Goal: Contribute content

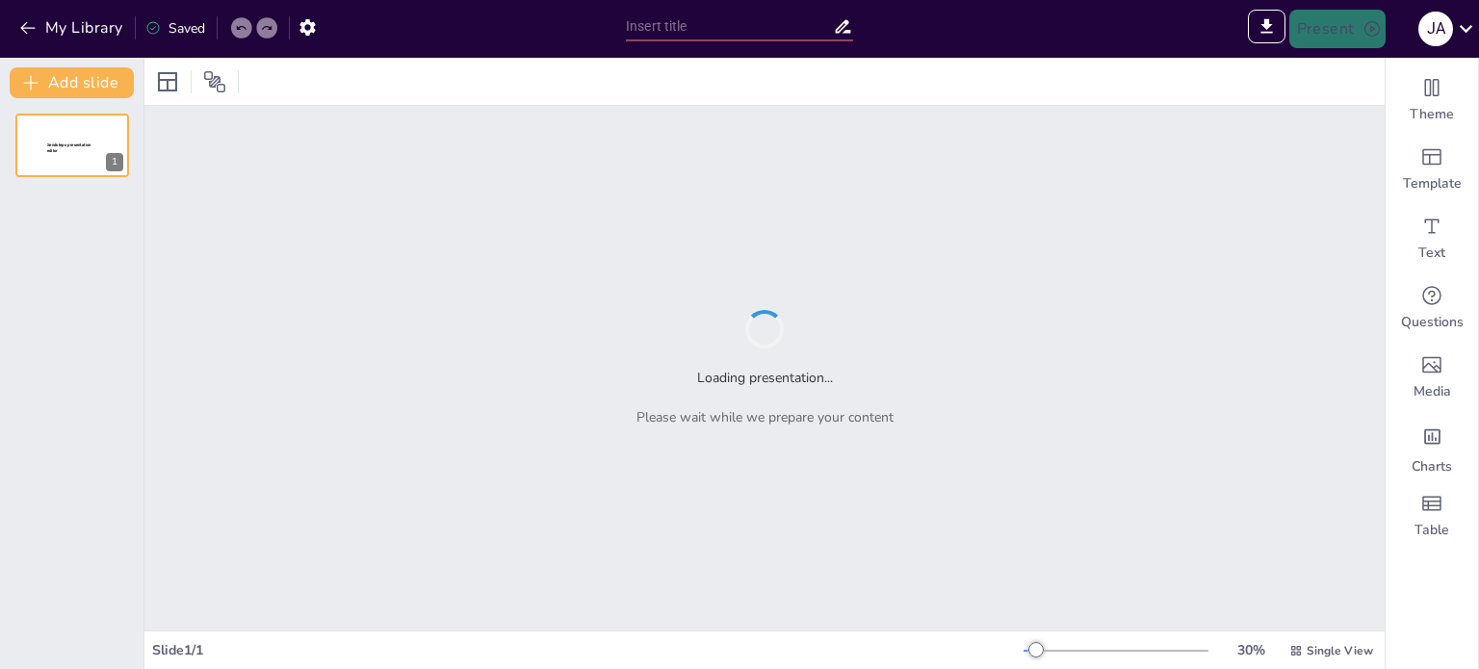
type input "Sendsteps presentation"
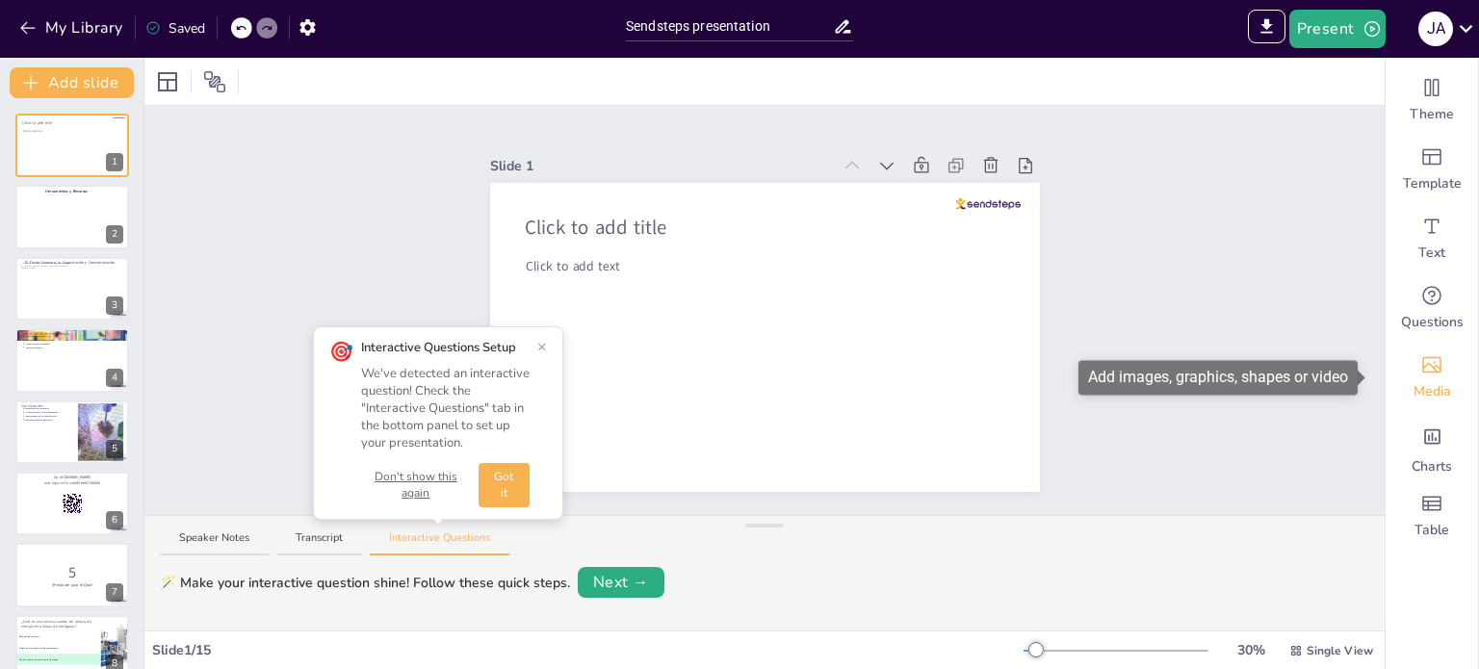
click at [1414, 386] on span "Media" at bounding box center [1433, 391] width 38 height 19
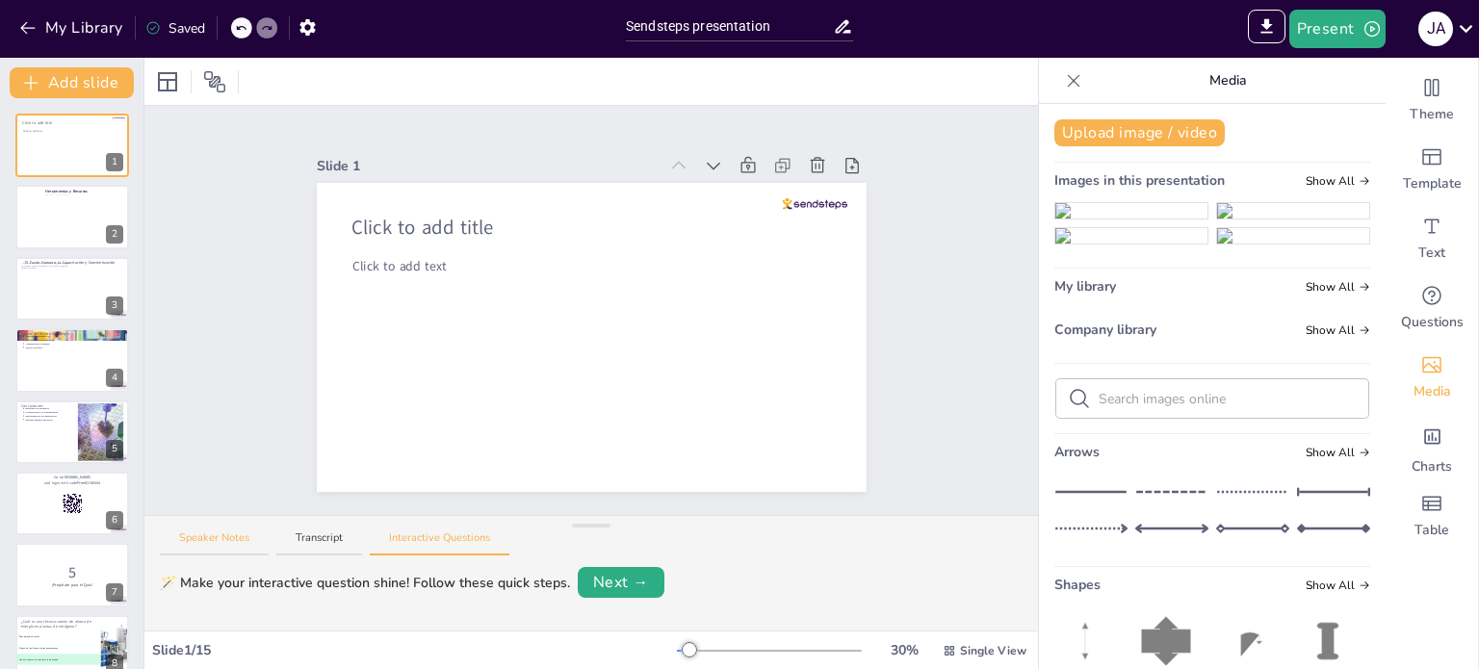
click at [257, 531] on button "Speaker Notes" at bounding box center [214, 544] width 109 height 26
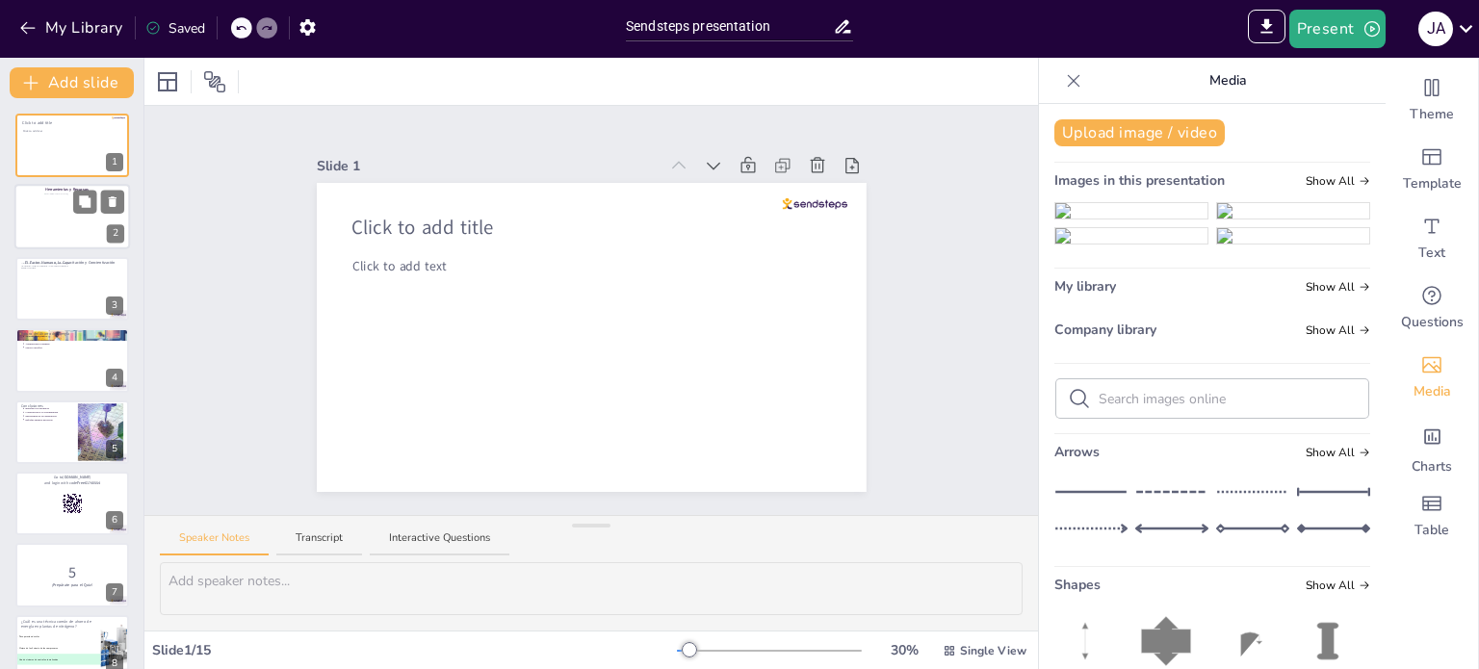
click at [79, 215] on div at bounding box center [66, 223] width 44 height 59
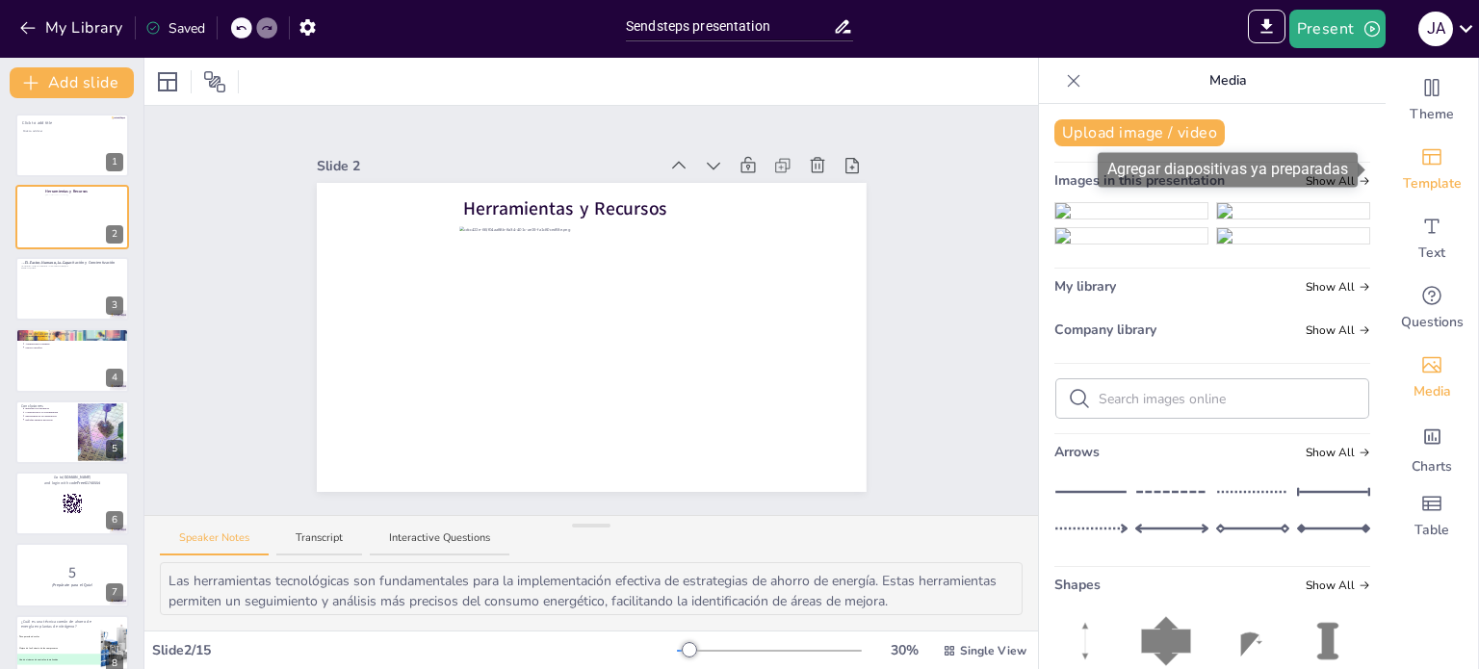
click at [1418, 183] on span "Template" at bounding box center [1432, 183] width 59 height 19
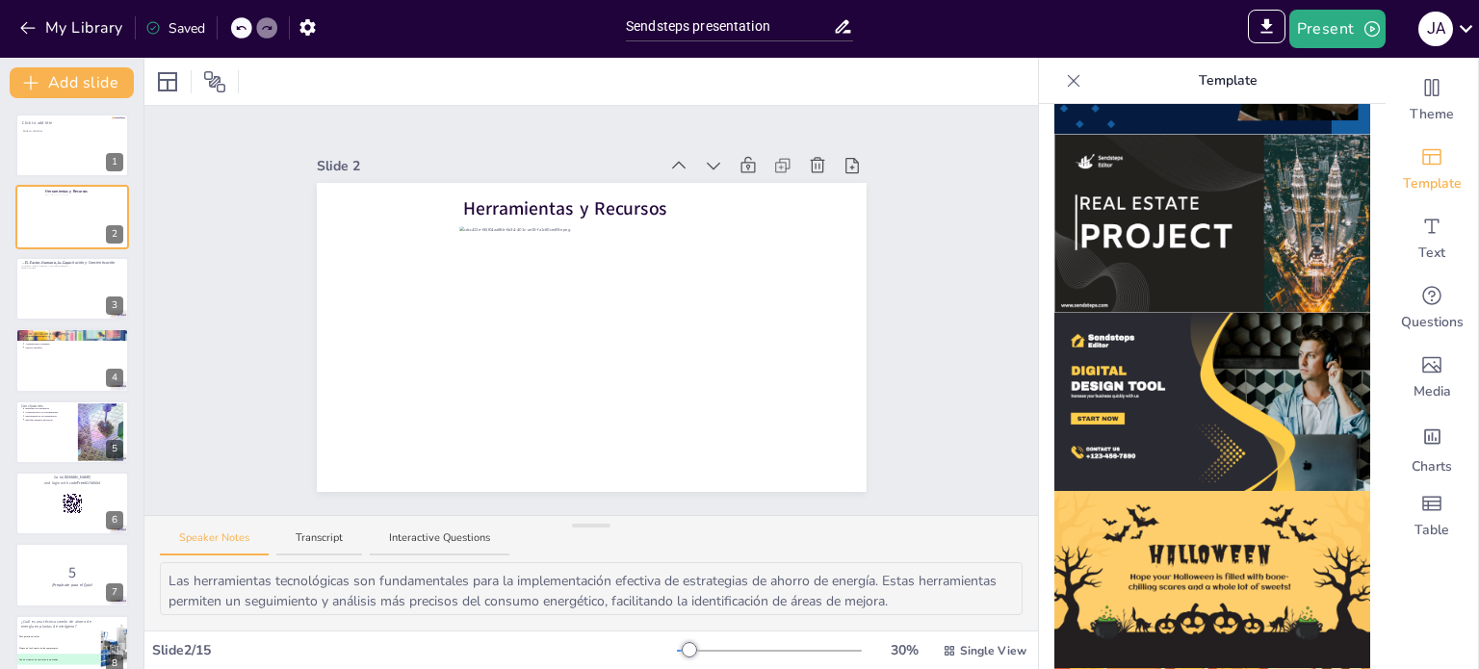
scroll to position [1877, 0]
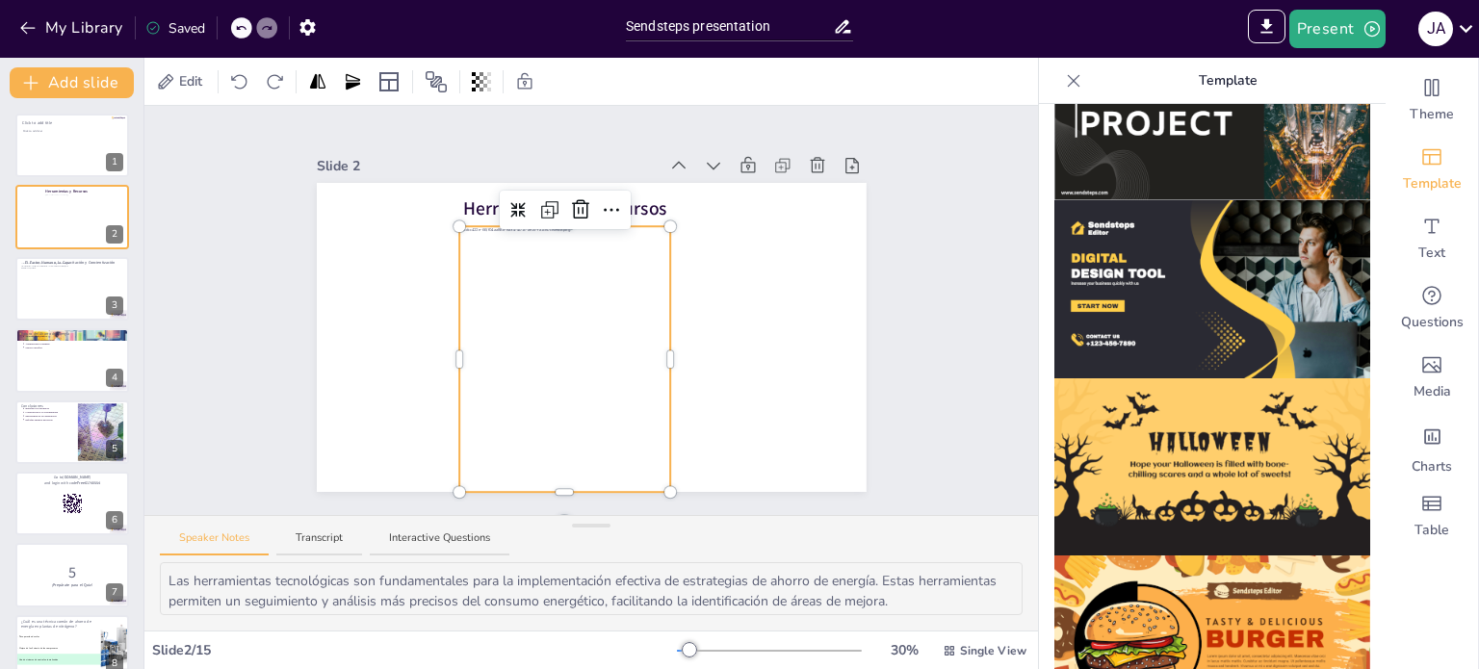
click at [528, 302] on div at bounding box center [564, 364] width 211 height 276
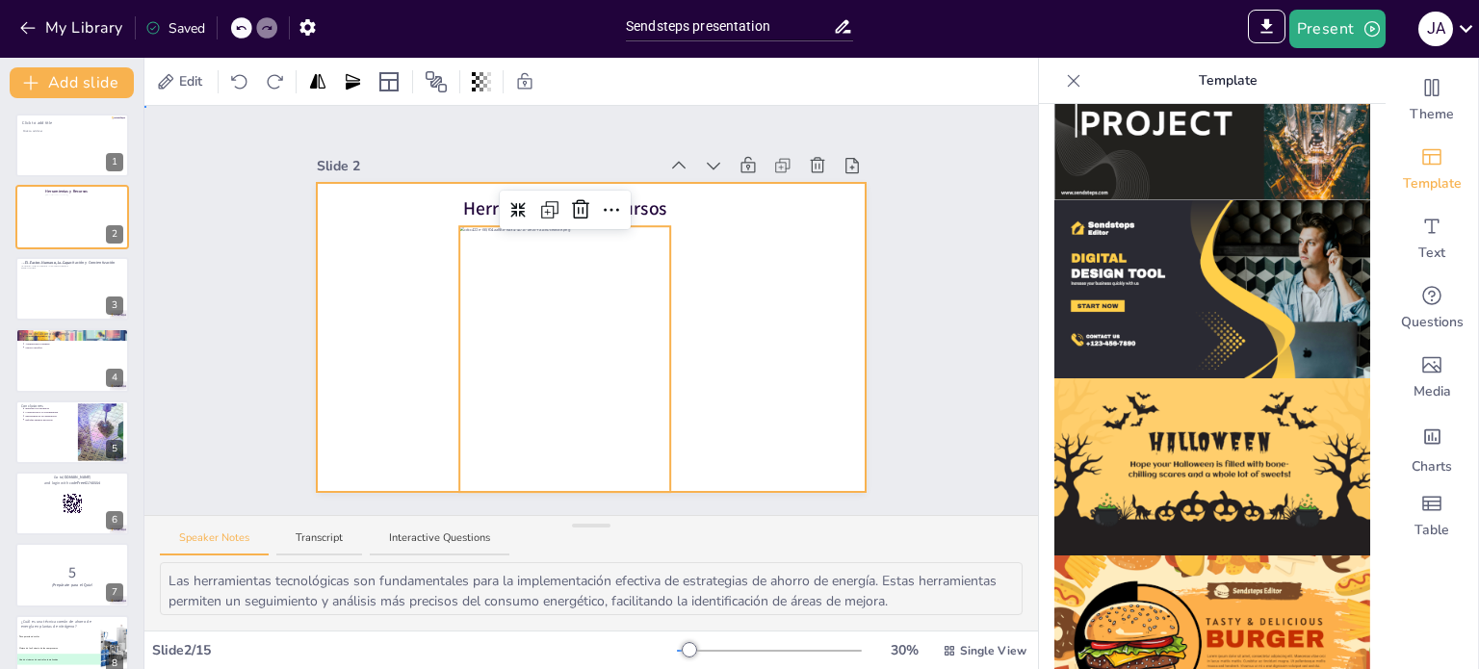
click at [755, 332] on div at bounding box center [592, 337] width 550 height 309
click at [534, 276] on div at bounding box center [564, 364] width 211 height 276
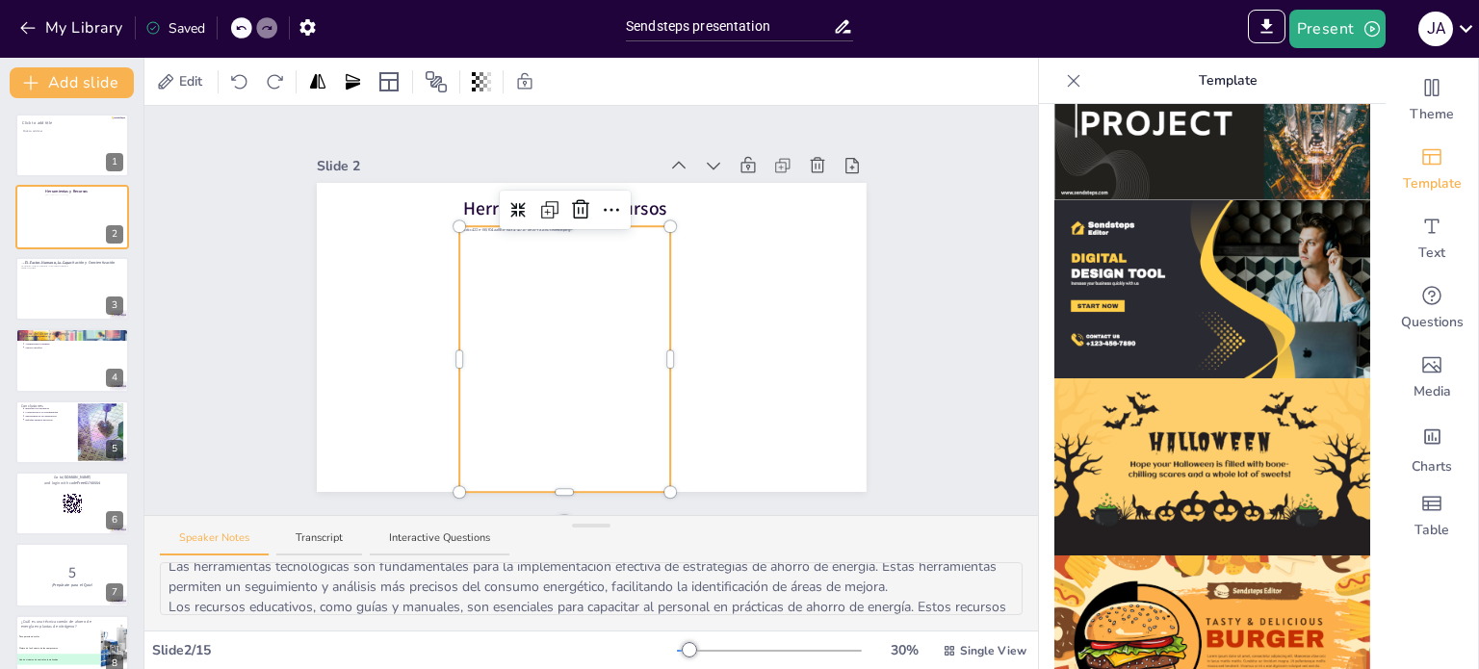
scroll to position [0, 0]
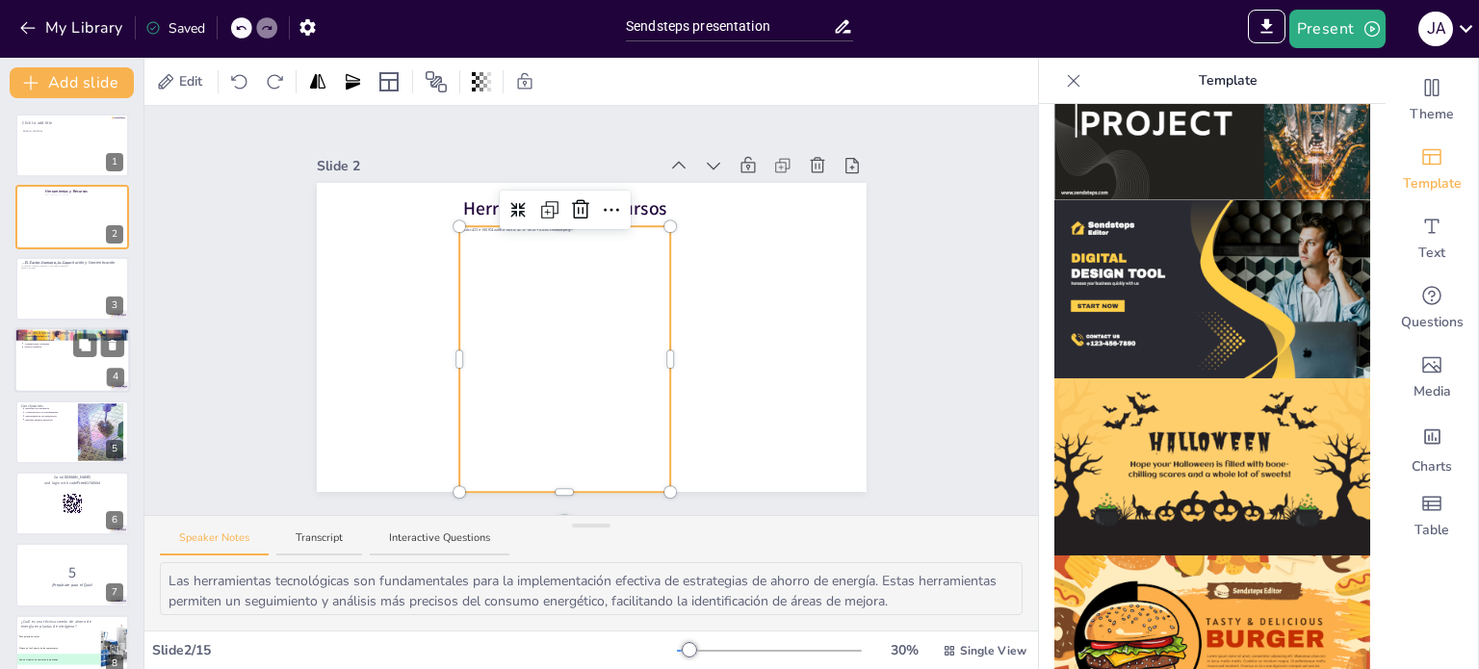
click at [62, 363] on div at bounding box center [72, 359] width 116 height 65
type textarea "Los avances tecnológicos jugarán un papel crucial en el futuro del ahorro de en…"
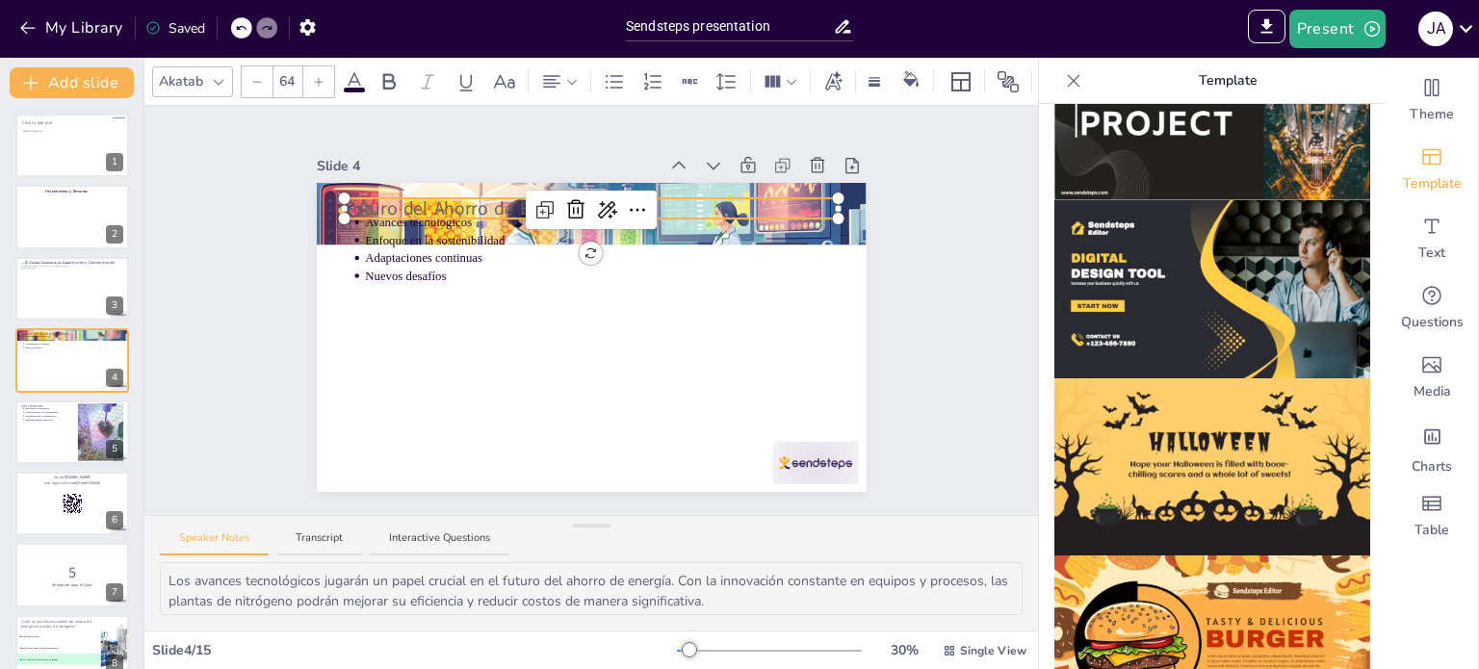
click at [798, 195] on div "Futuro del Ahorro de Energía Avances tecnológicos Enfoque en la sostenibilidad …" at bounding box center [592, 337] width 550 height 309
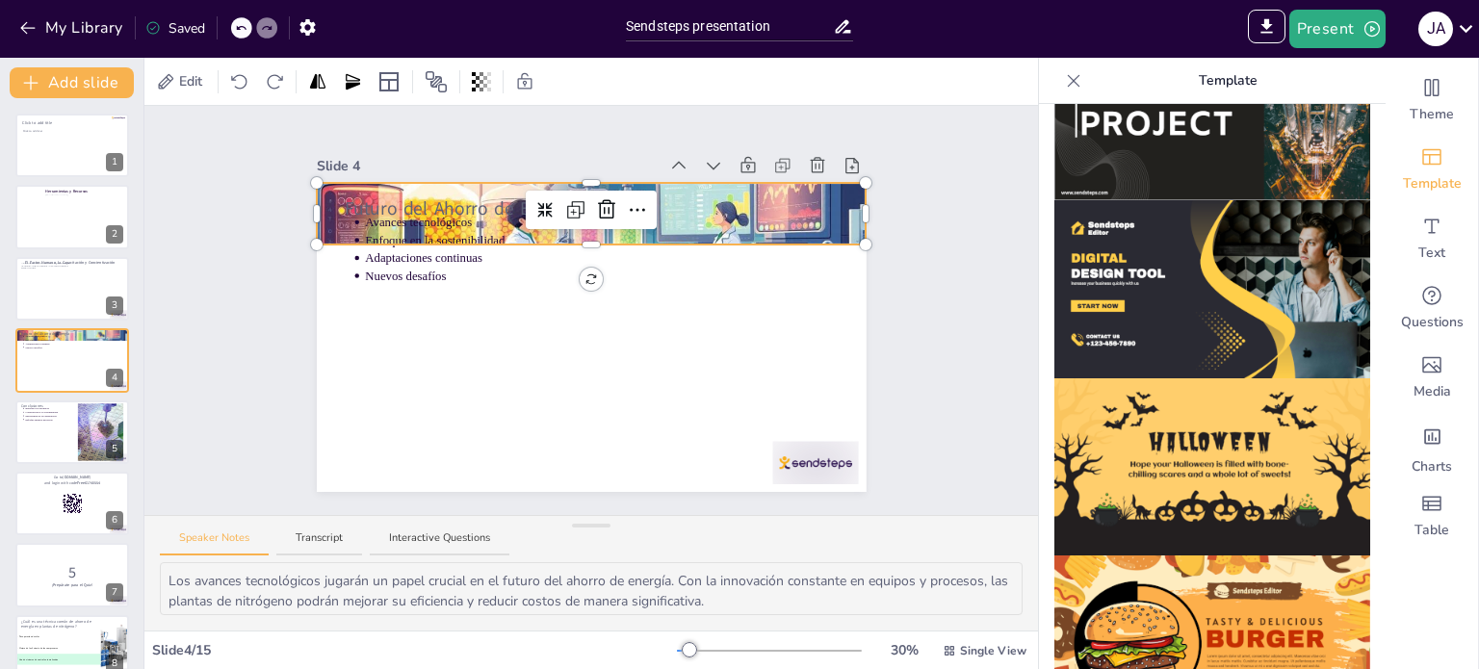
click at [837, 222] on div at bounding box center [592, 214] width 550 height 314
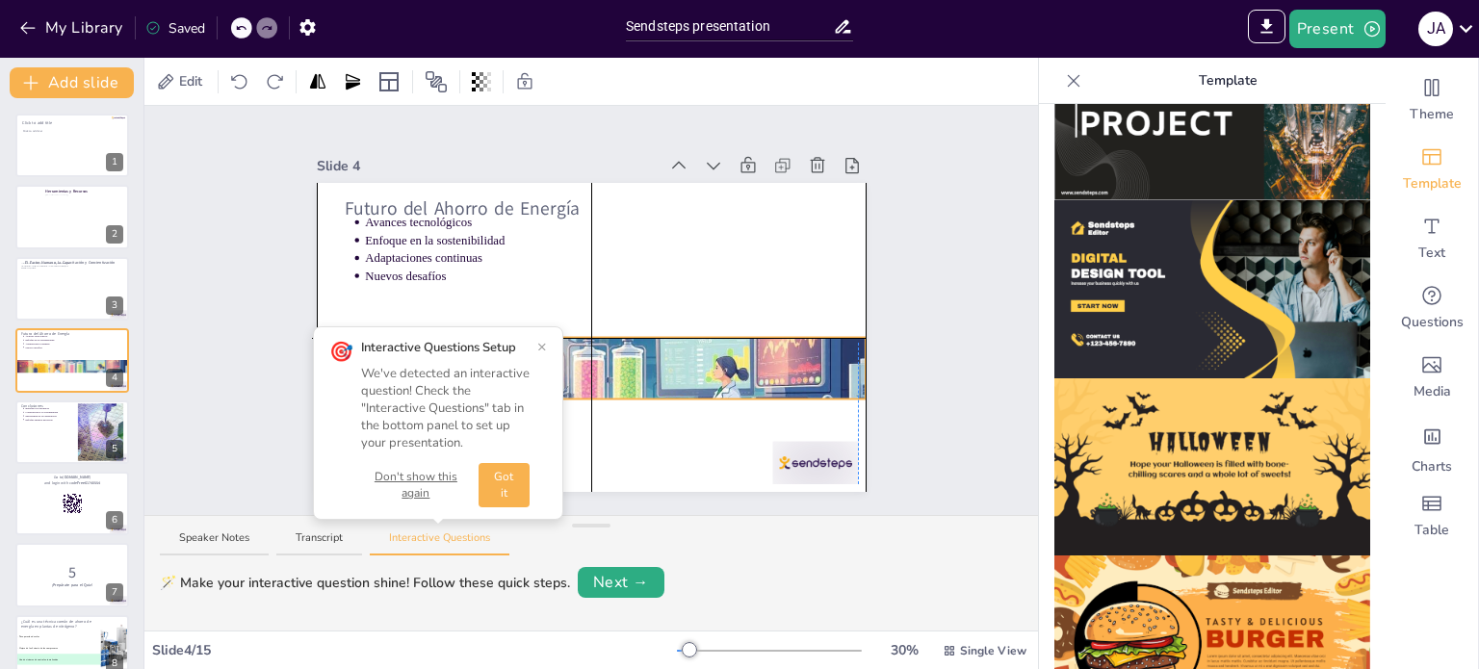
drag, startPoint x: 579, startPoint y: 236, endPoint x: 574, endPoint y: 396, distance: 159.9
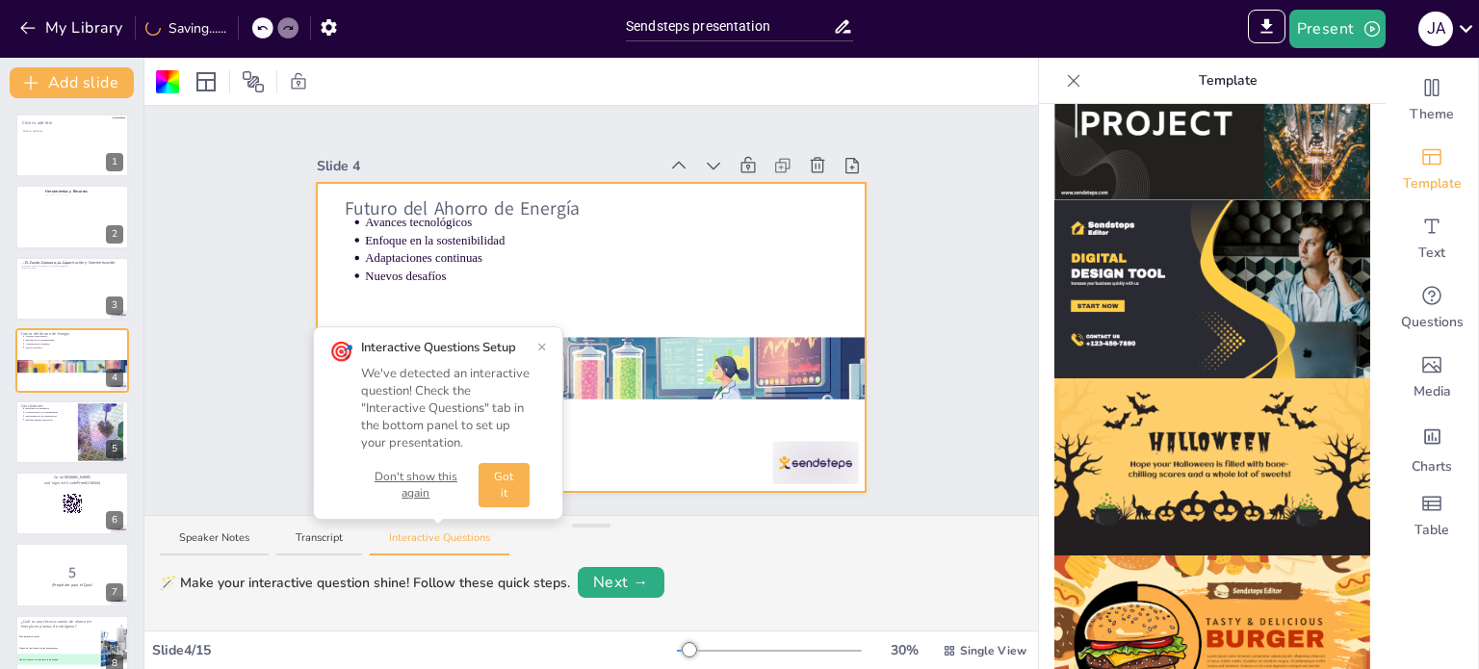
click at [543, 352] on button "×" at bounding box center [542, 346] width 10 height 15
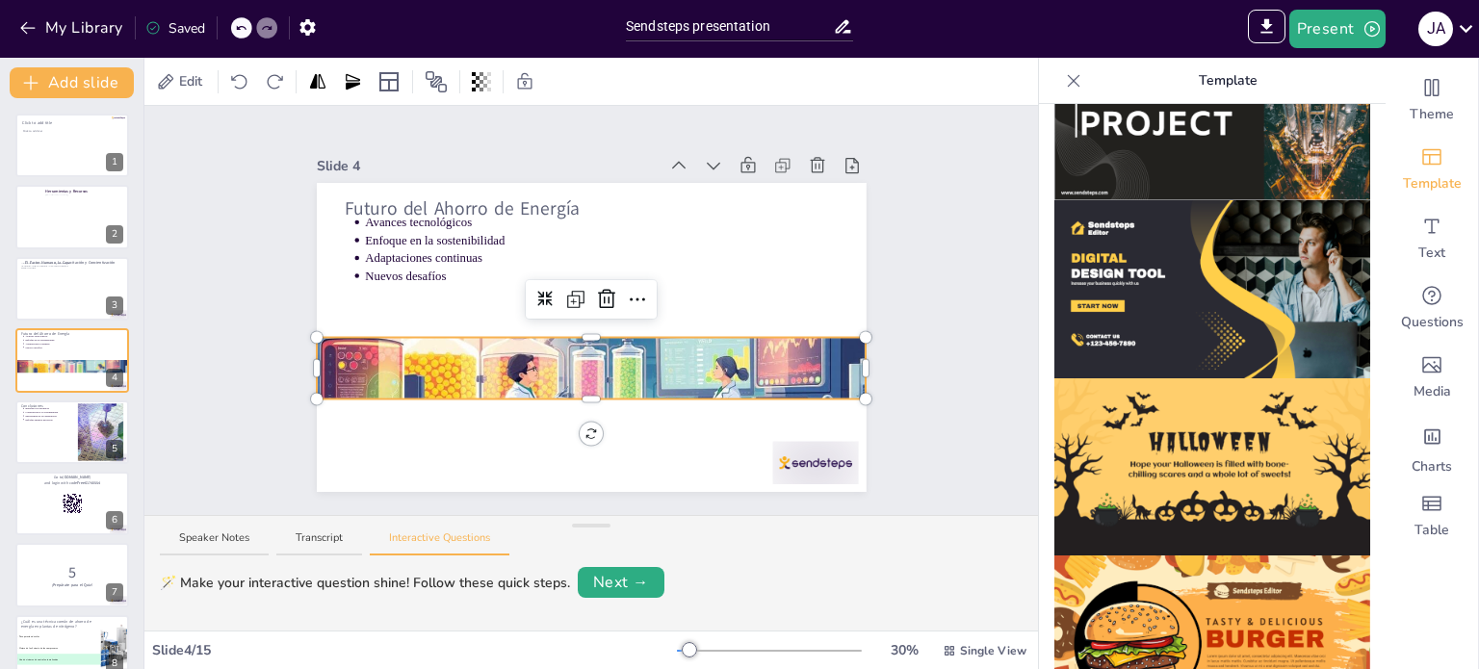
click at [393, 359] on div at bounding box center [592, 369] width 550 height 314
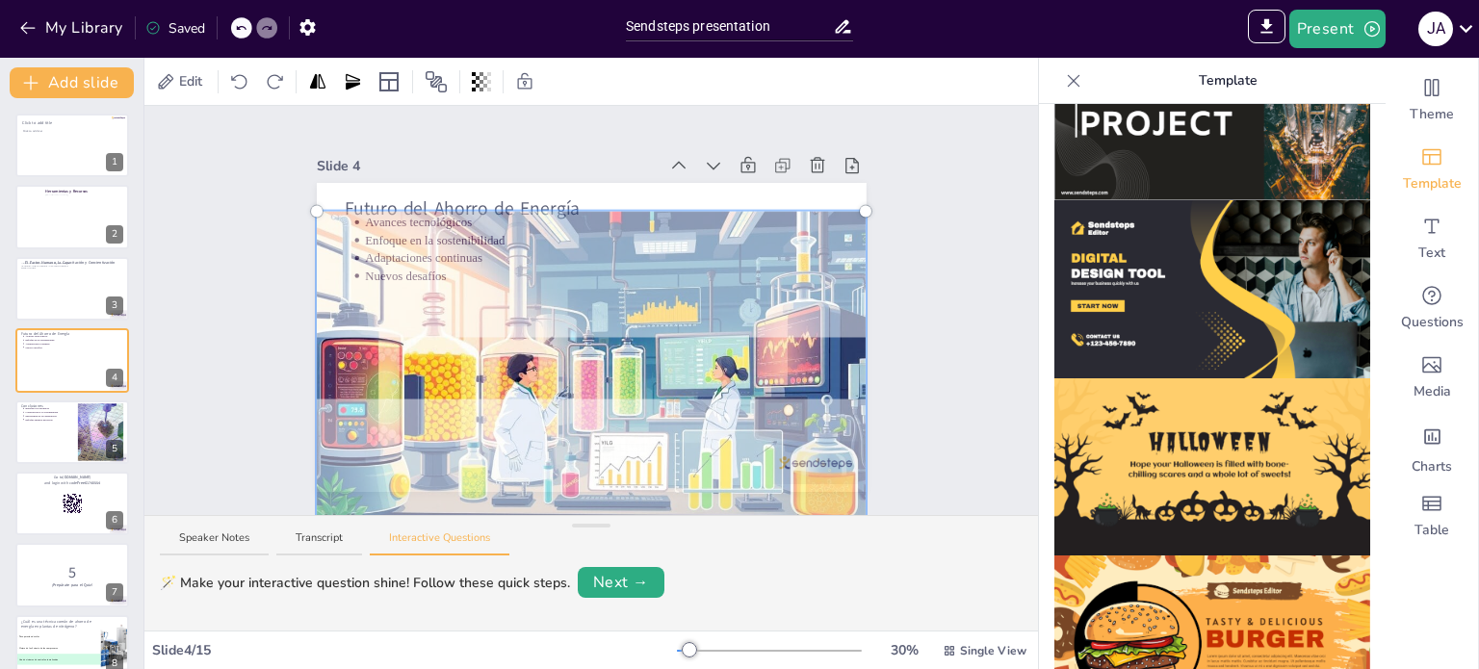
click at [393, 359] on div at bounding box center [591, 368] width 573 height 337
click at [643, 367] on div at bounding box center [591, 368] width 573 height 337
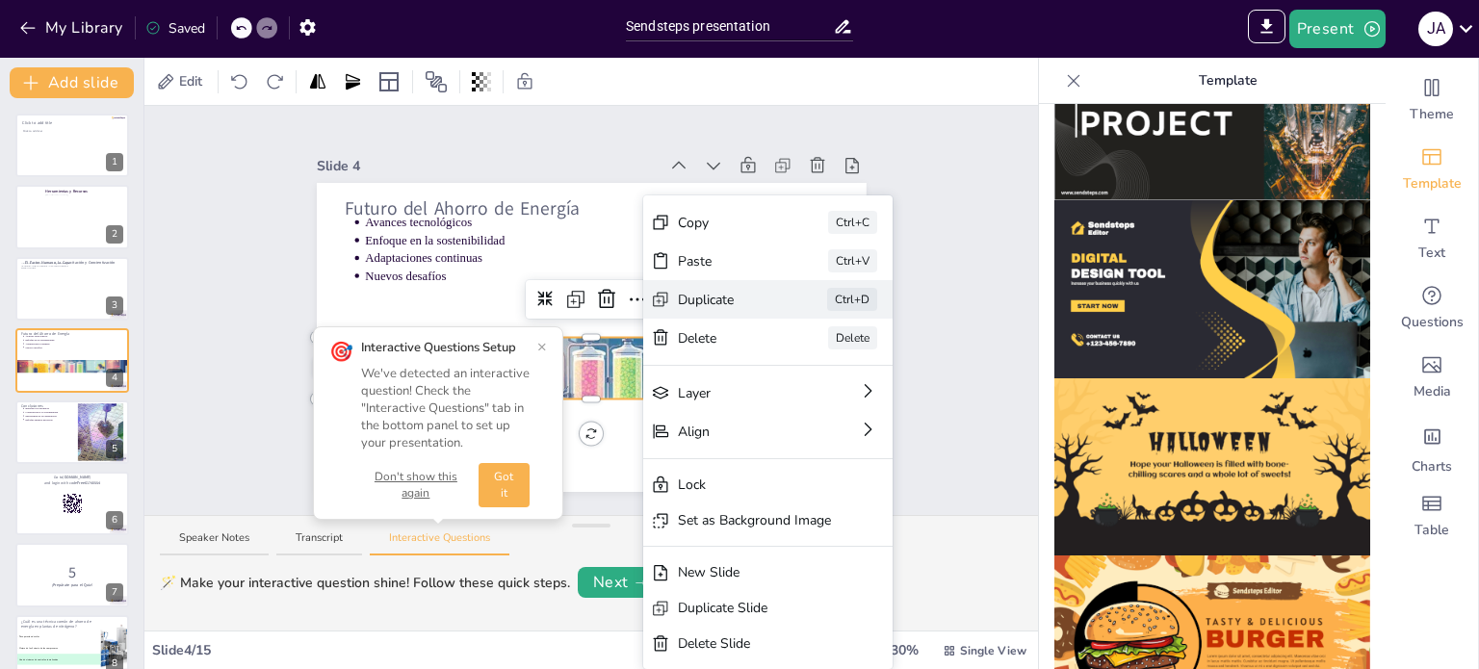
click at [756, 314] on div "Duplicate Ctrl+D" at bounding box center [767, 299] width 249 height 39
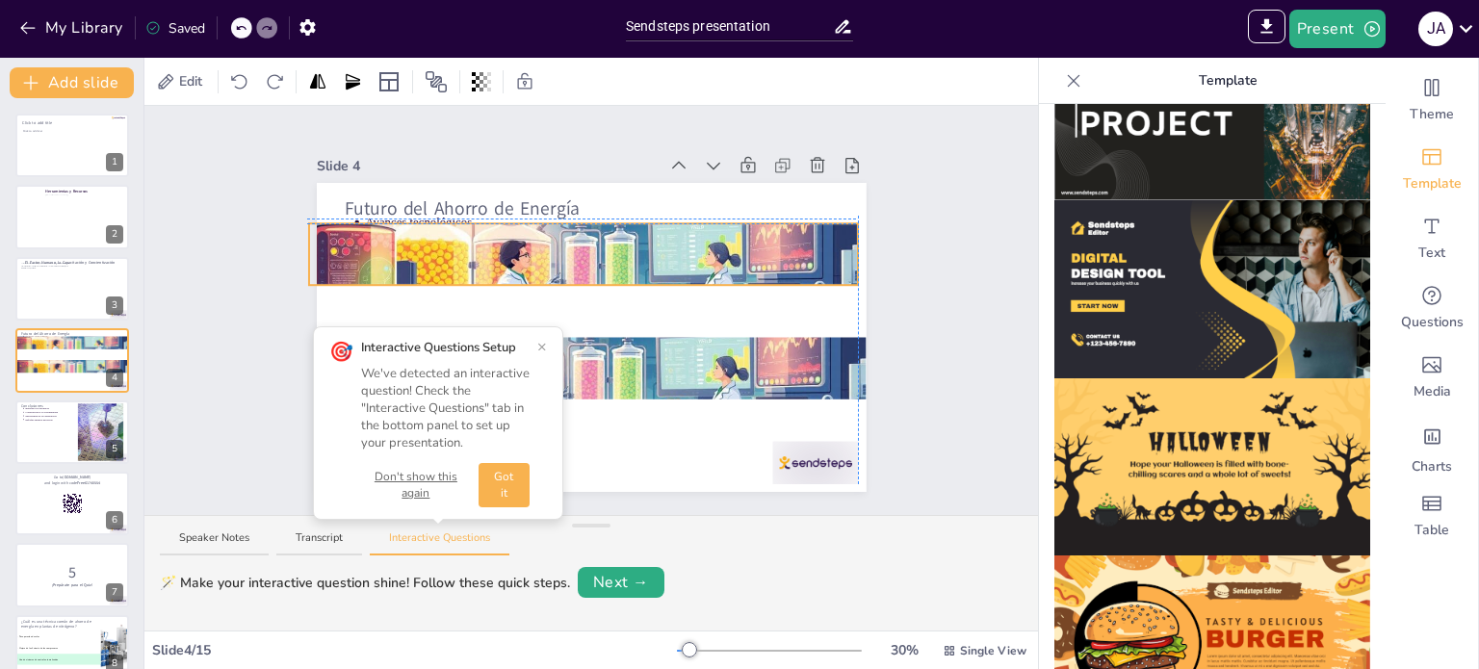
drag, startPoint x: 707, startPoint y: 366, endPoint x: 695, endPoint y: 244, distance: 122.9
click at [695, 244] on div at bounding box center [584, 254] width 550 height 314
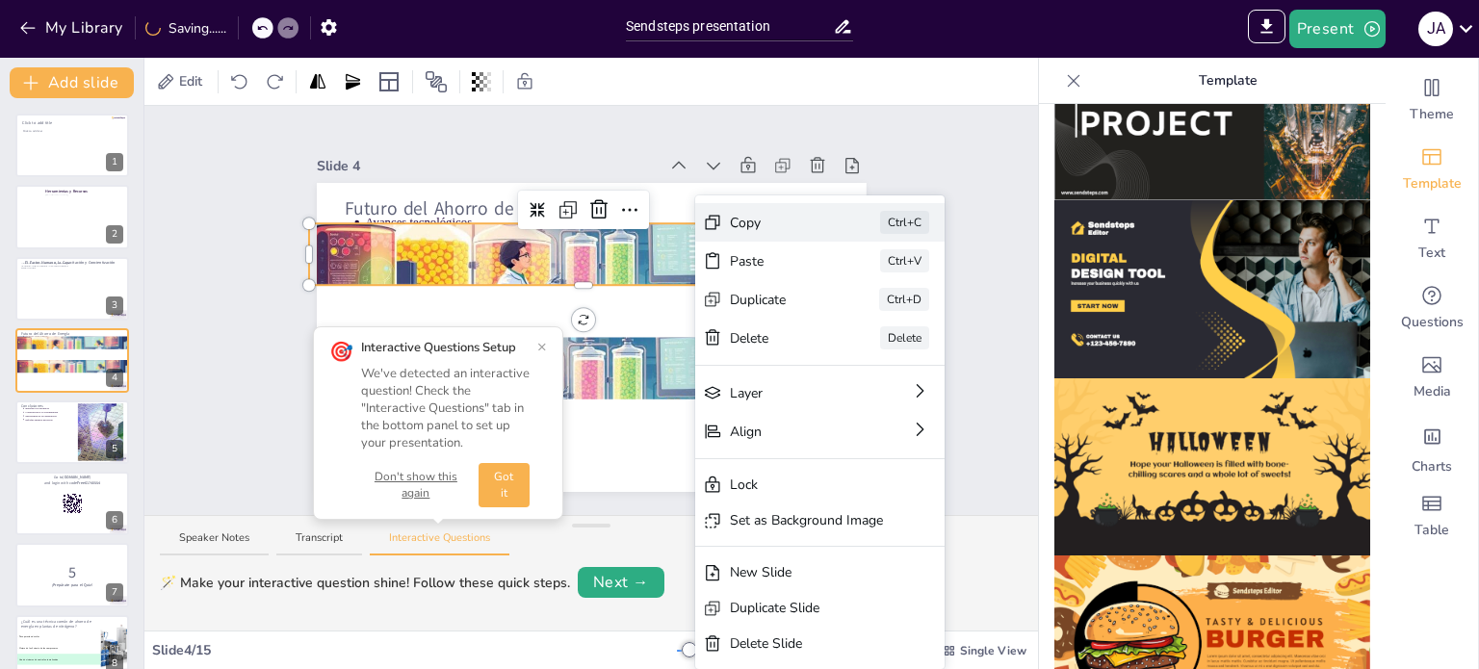
click at [728, 234] on div "Copy Ctrl+C" at bounding box center [819, 222] width 249 height 39
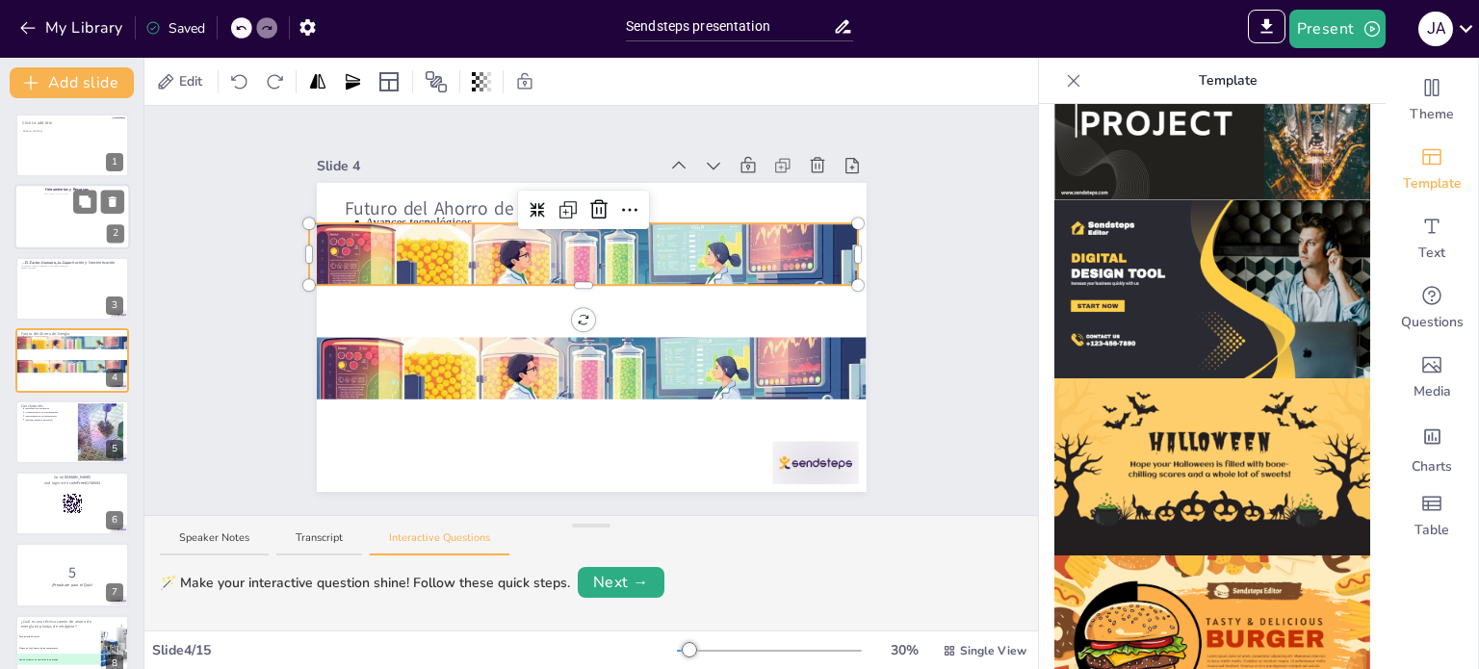
click at [67, 239] on div at bounding box center [66, 223] width 44 height 59
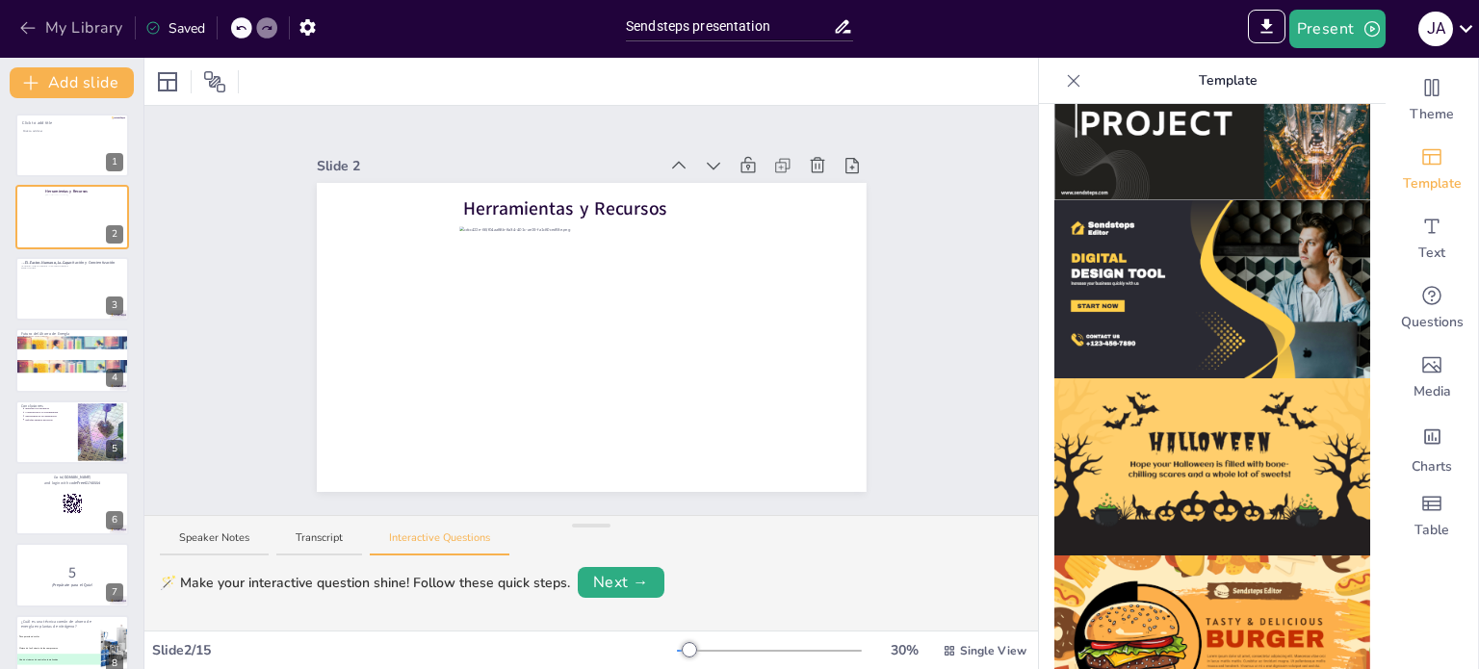
drag, startPoint x: 67, startPoint y: 239, endPoint x: 57, endPoint y: 13, distance: 225.6
click at [35, 71] on div "Add slide Click to add title Click to add text 1 Herramientas y Recursos 2 El F…" at bounding box center [72, 364] width 144 height 612
click at [61, 458] on div at bounding box center [72, 432] width 116 height 65
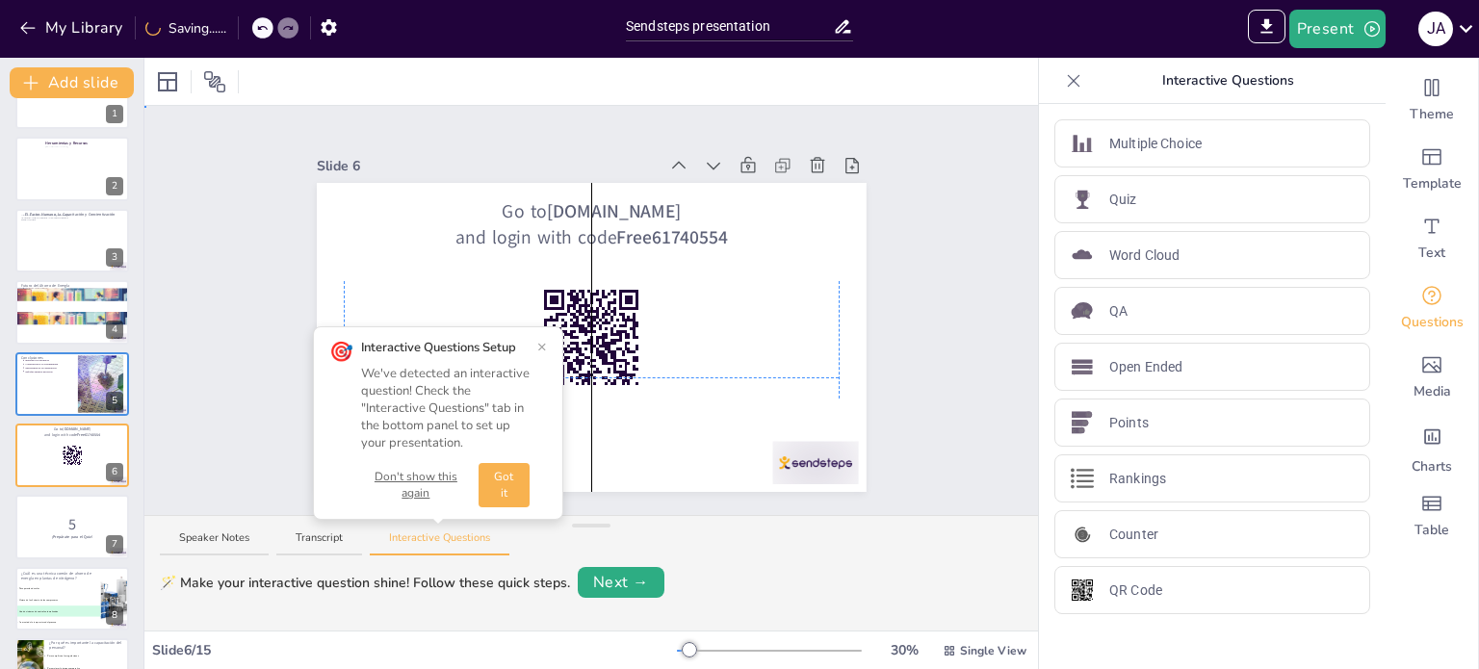
click at [216, 253] on div "Slide 1 Click to add title Click to add text Slide 2 Herramientas y Recursos Sl…" at bounding box center [591, 310] width 894 height 409
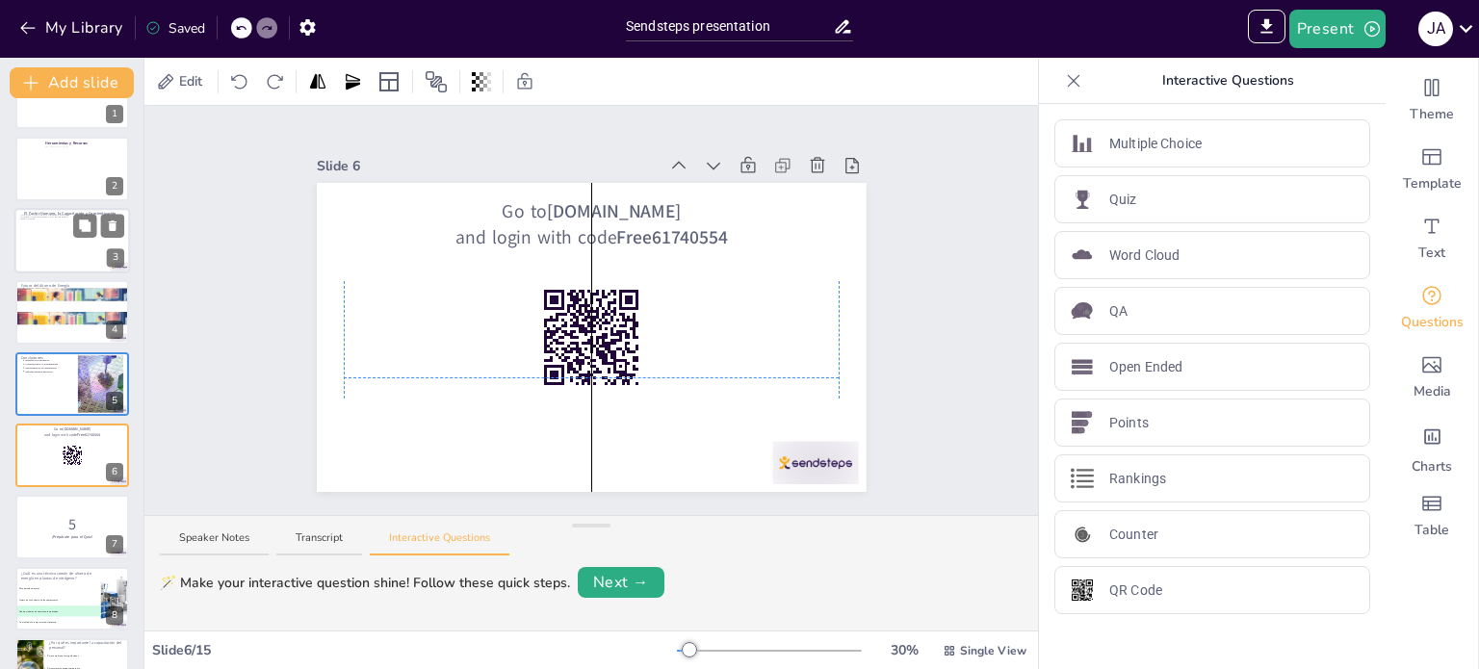
click at [50, 242] on div at bounding box center [72, 240] width 116 height 65
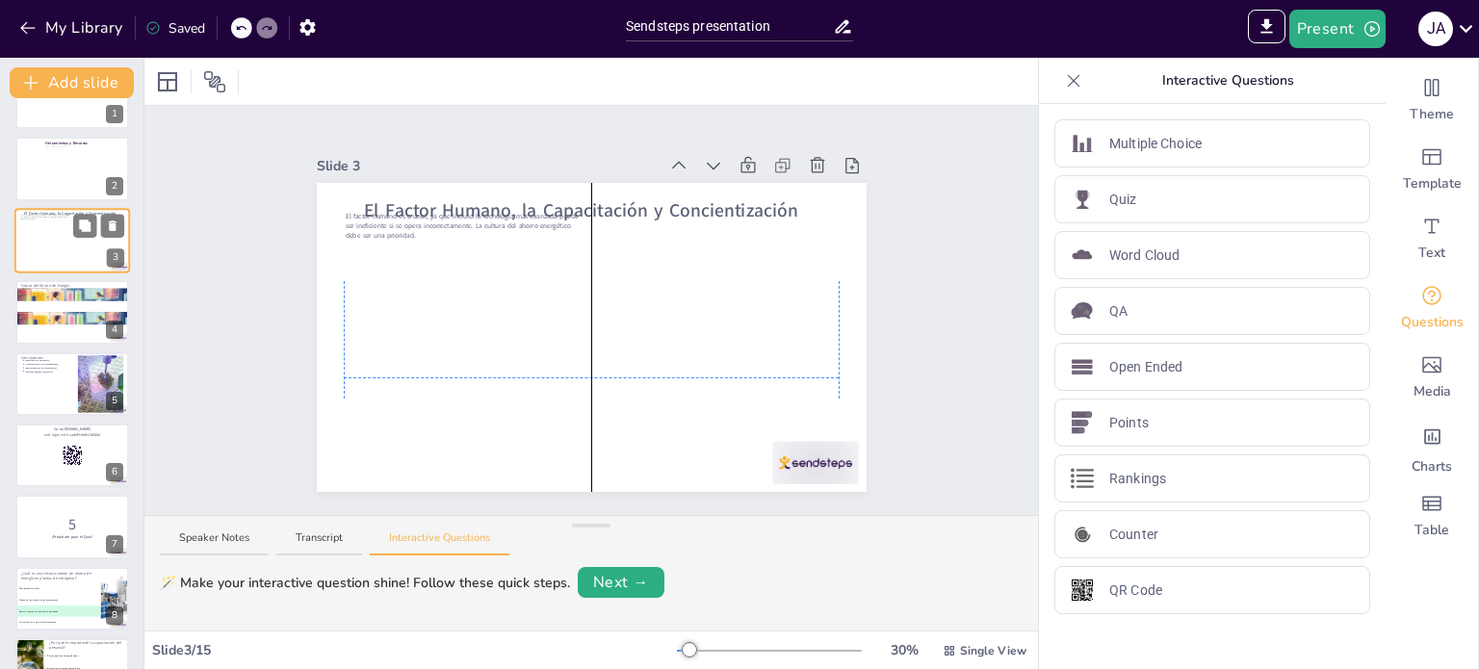
scroll to position [0, 0]
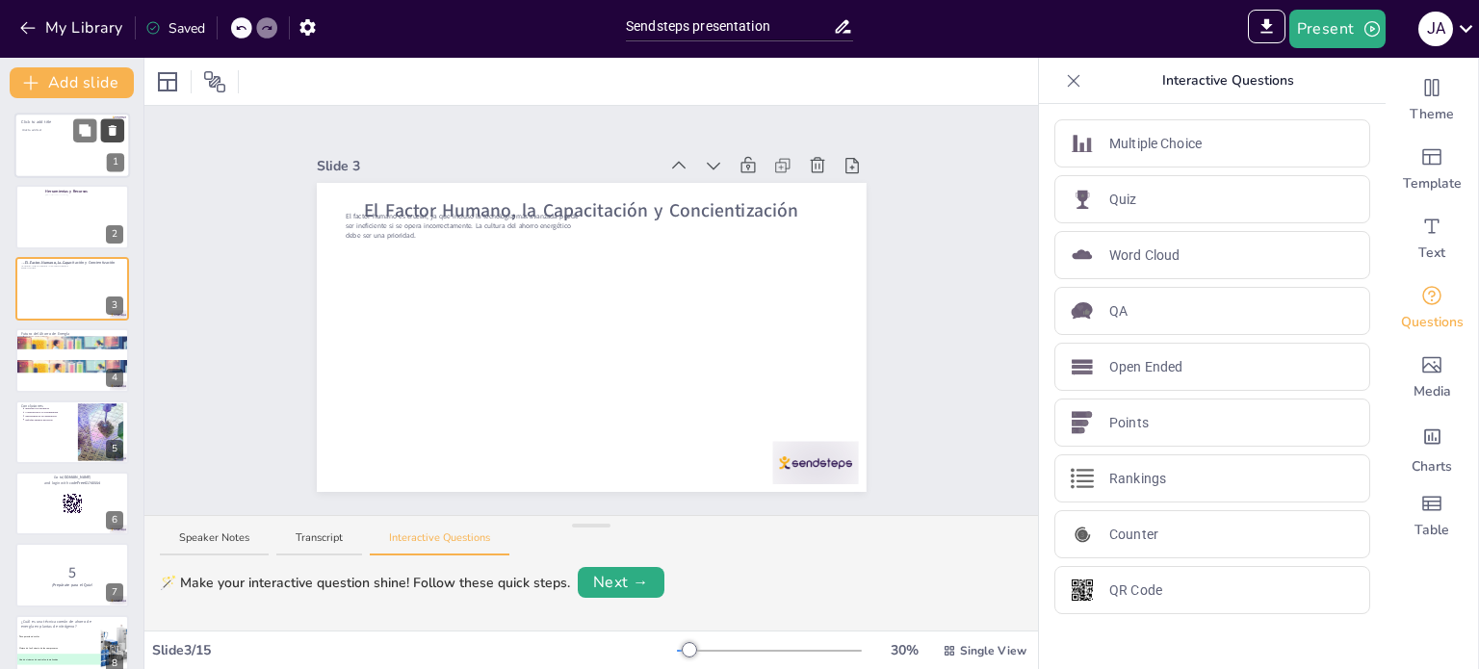
click at [119, 131] on icon at bounding box center [112, 130] width 13 height 13
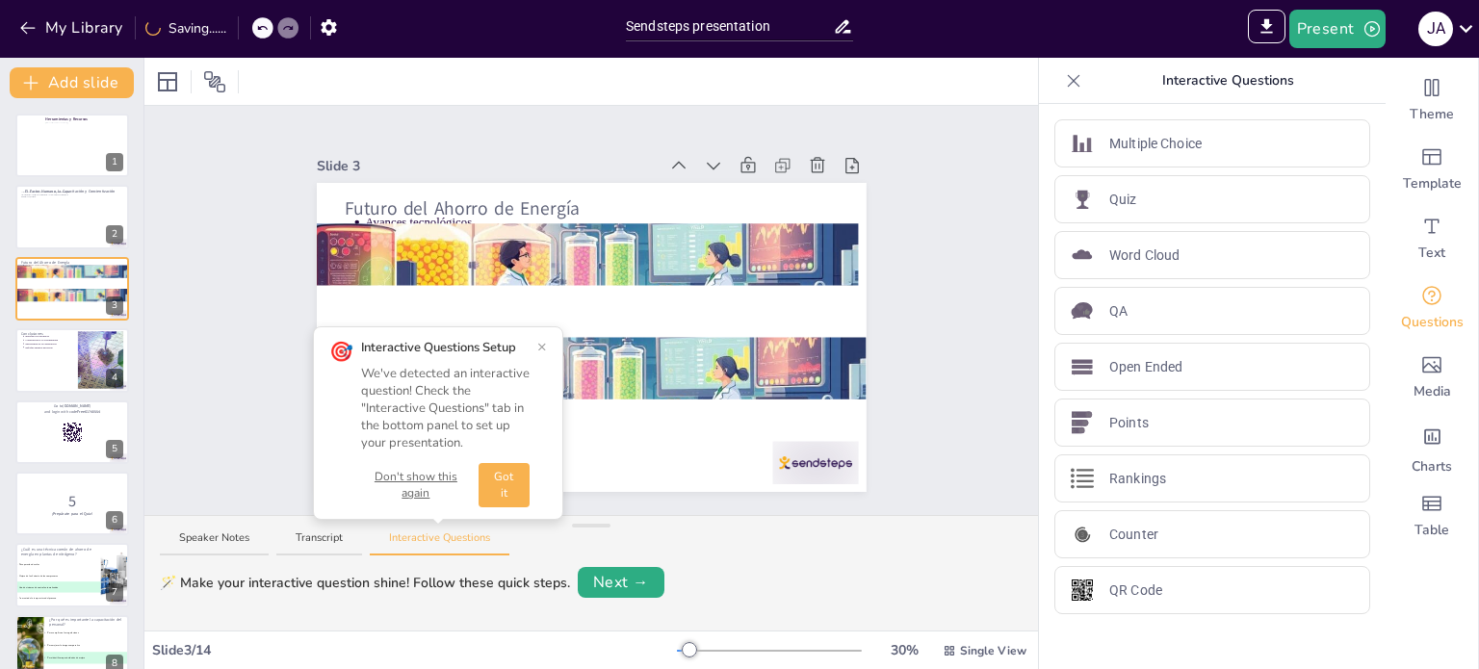
click at [527, 495] on button "Got it" at bounding box center [504, 485] width 51 height 44
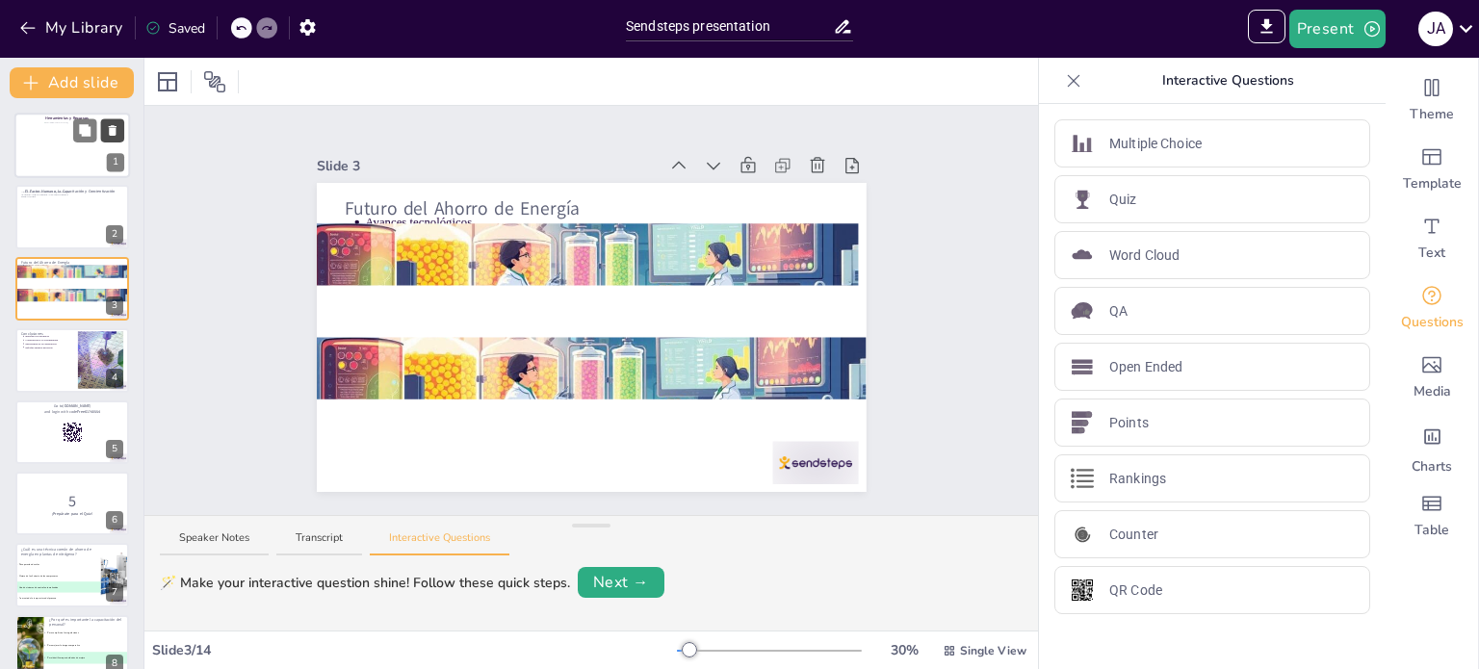
click at [116, 136] on icon at bounding box center [112, 130] width 13 height 13
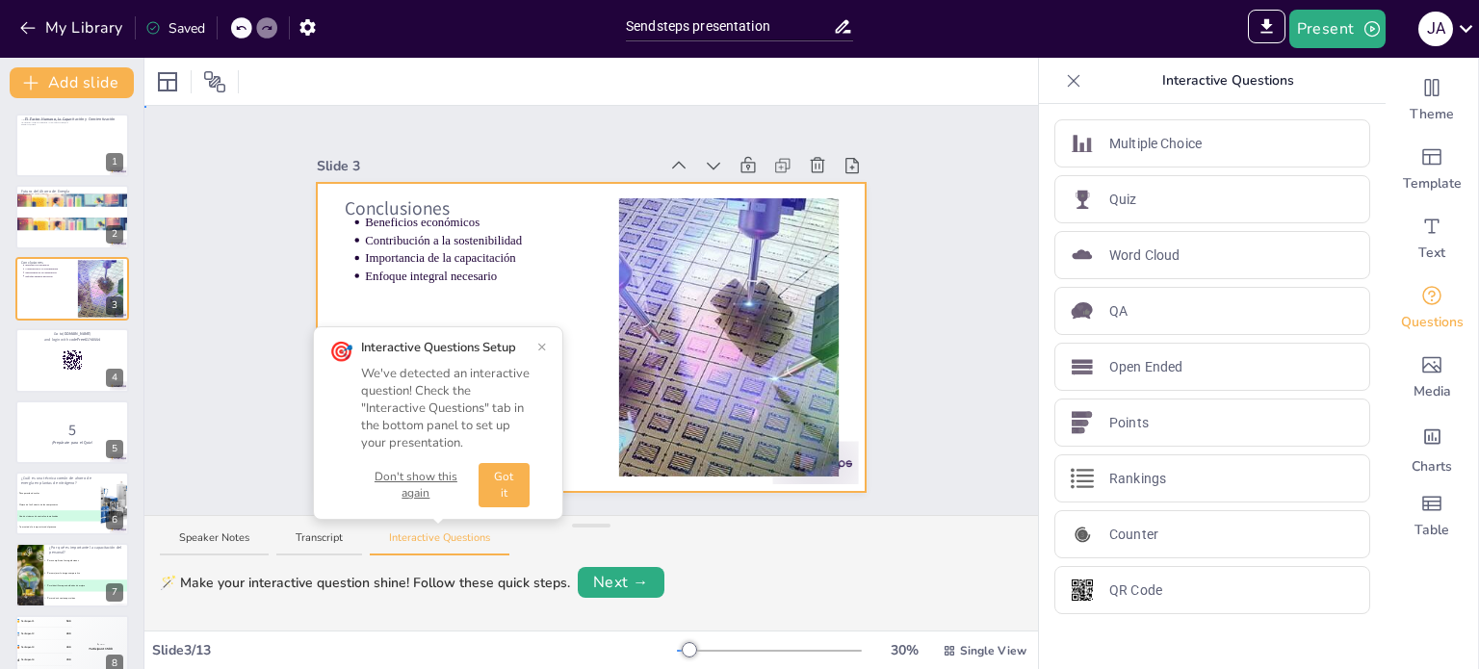
click at [559, 296] on div at bounding box center [592, 337] width 550 height 309
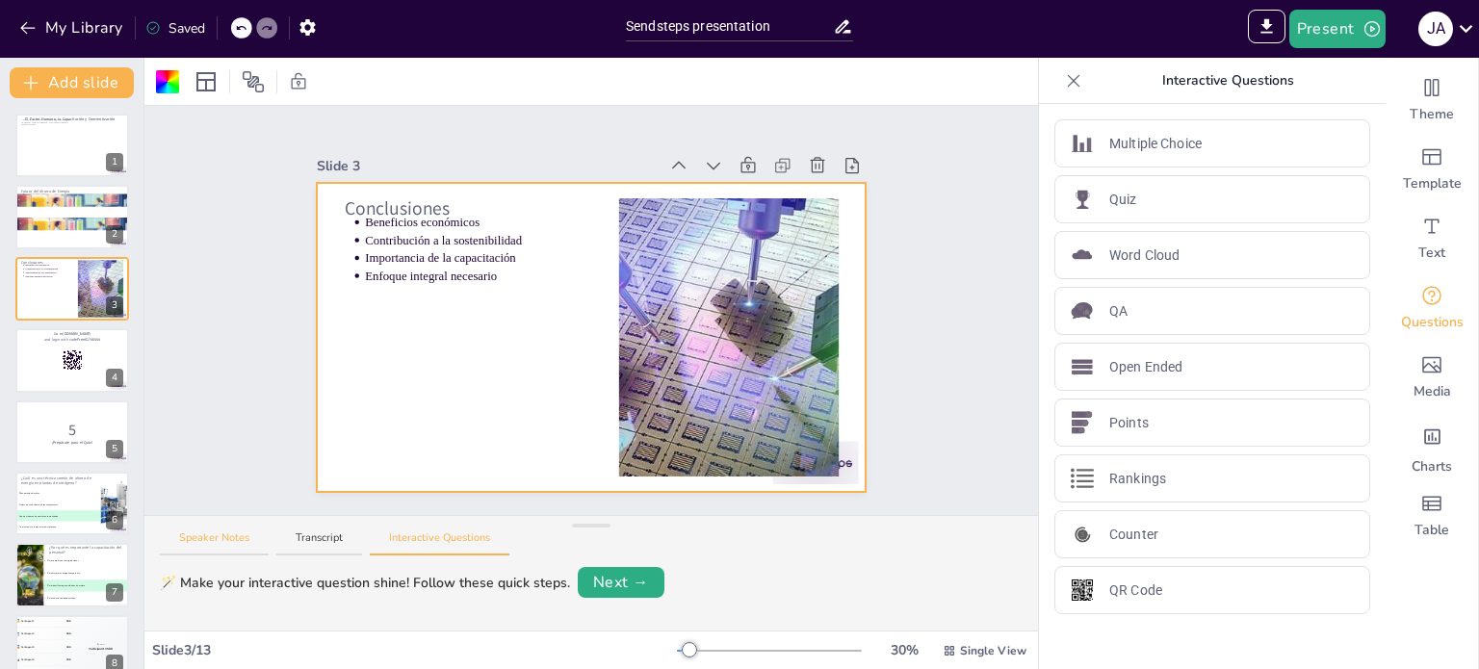
click at [263, 540] on button "Speaker Notes" at bounding box center [214, 544] width 109 height 26
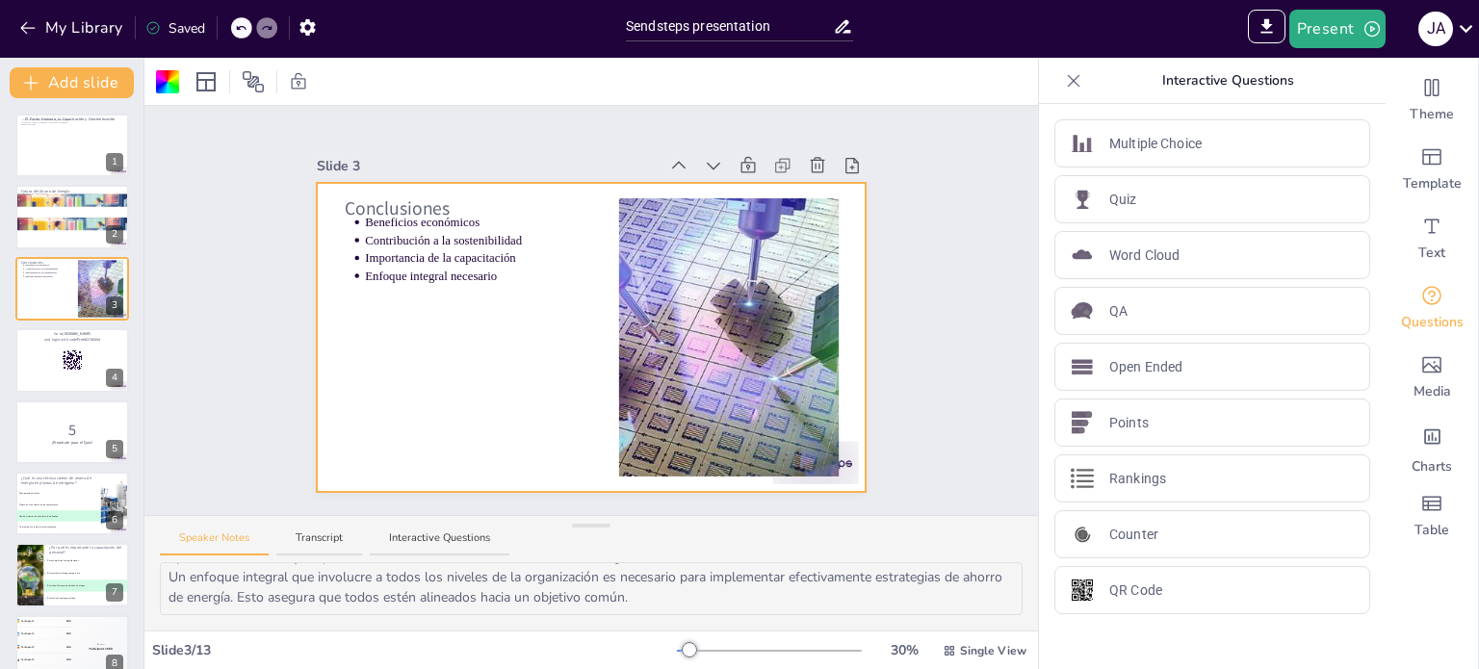
scroll to position [123, 0]
click at [43, 365] on div at bounding box center [72, 359] width 116 height 65
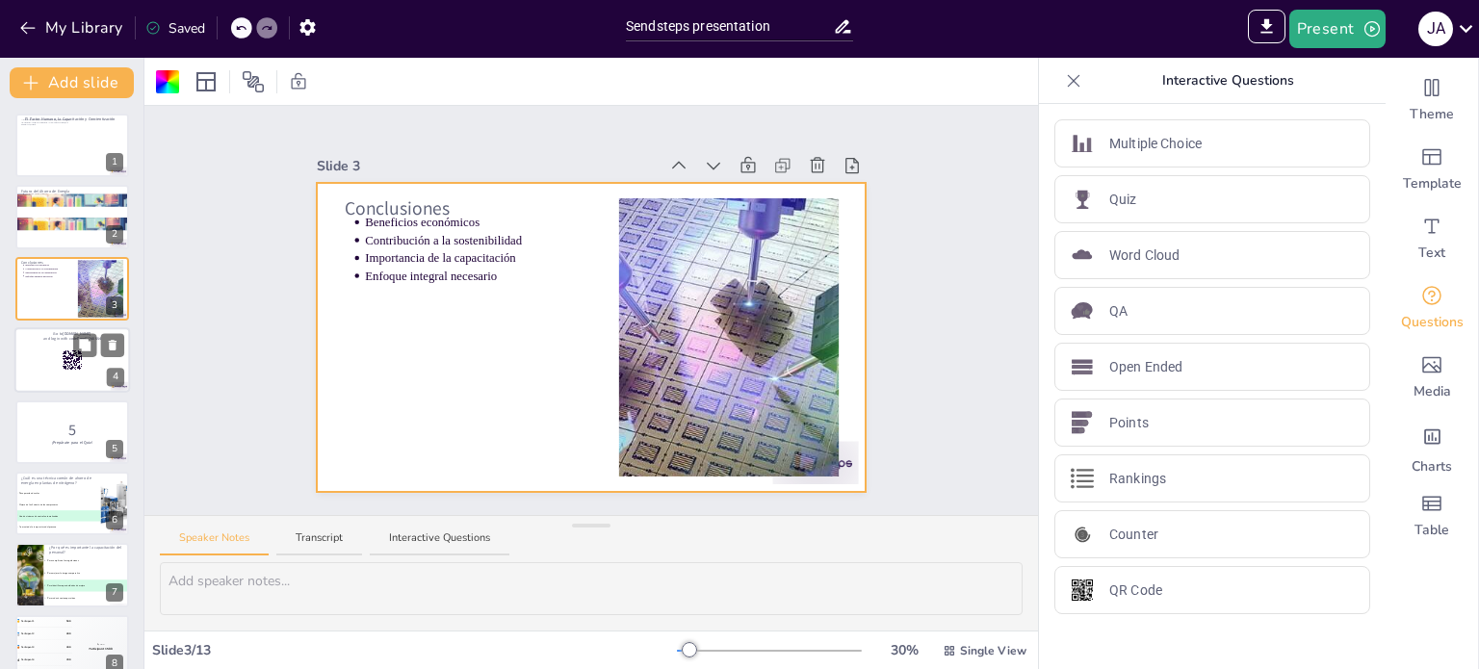
scroll to position [0, 0]
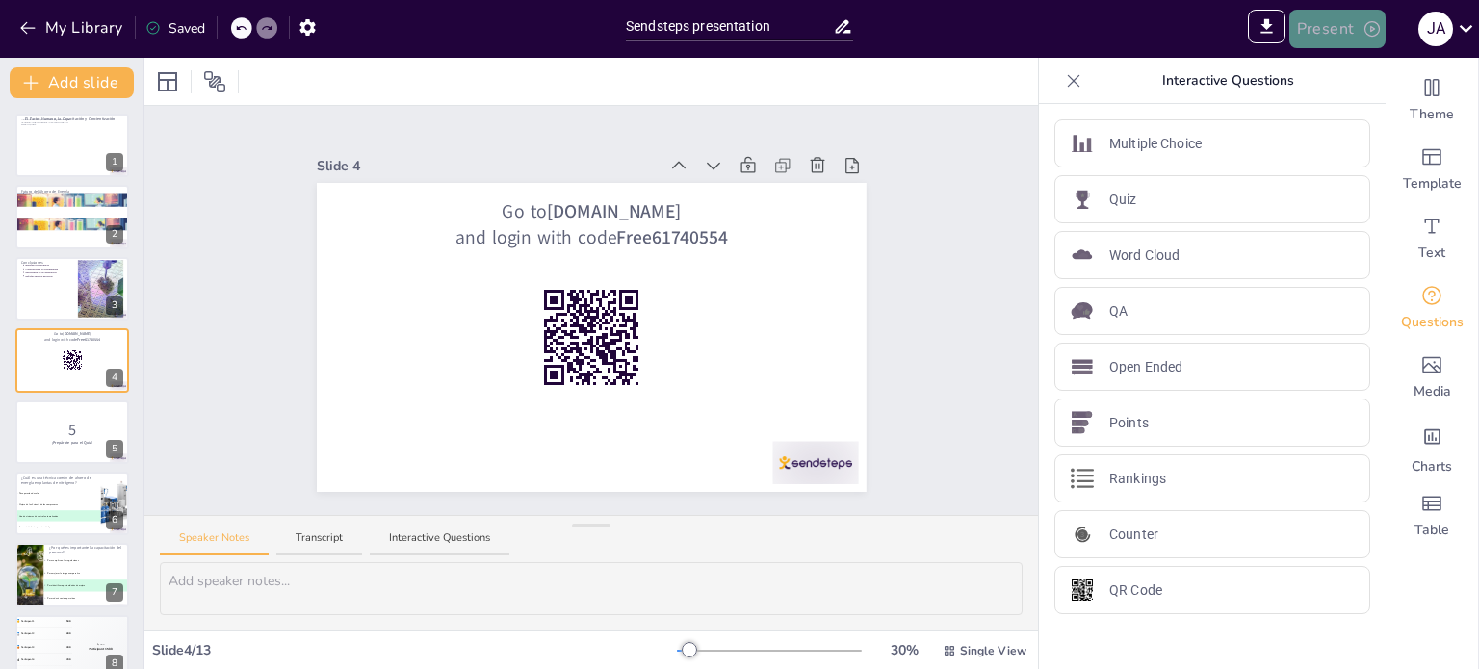
click at [1343, 25] on button "Present" at bounding box center [1338, 29] width 96 height 39
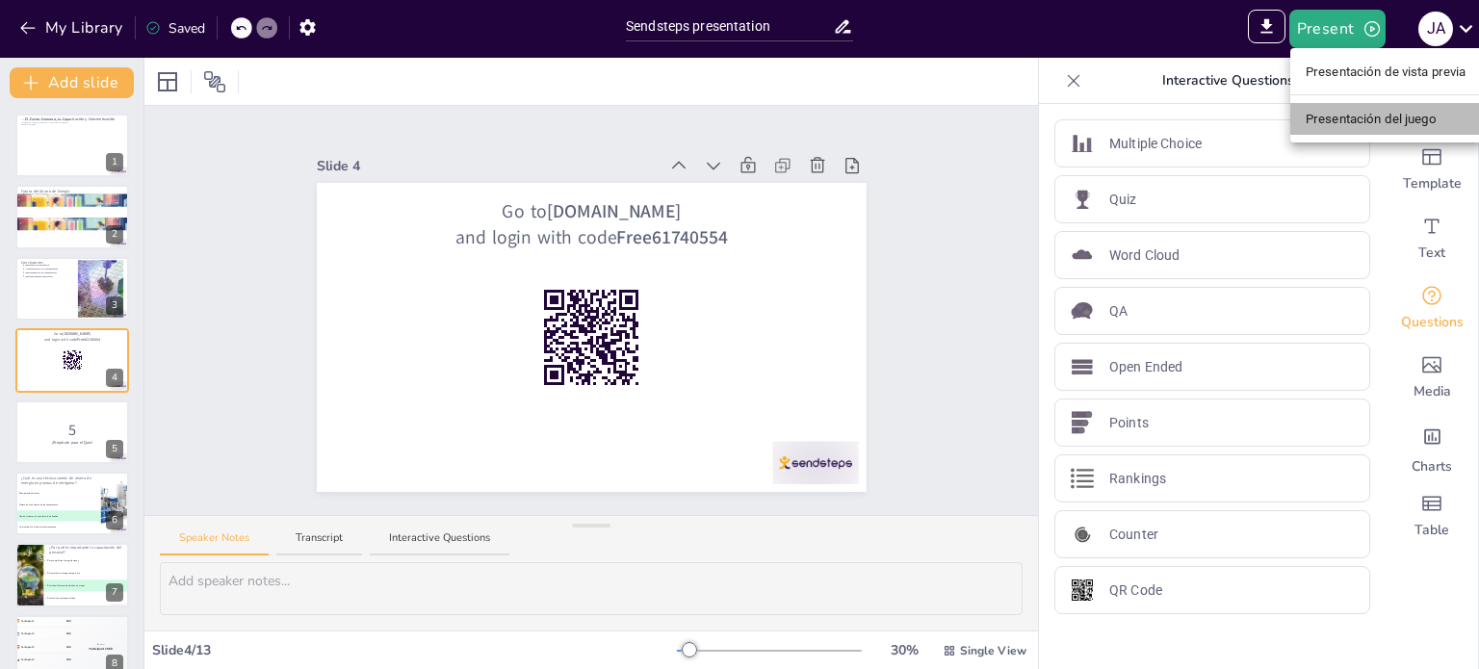
click at [1329, 118] on font "Presentación del juego" at bounding box center [1371, 119] width 131 height 14
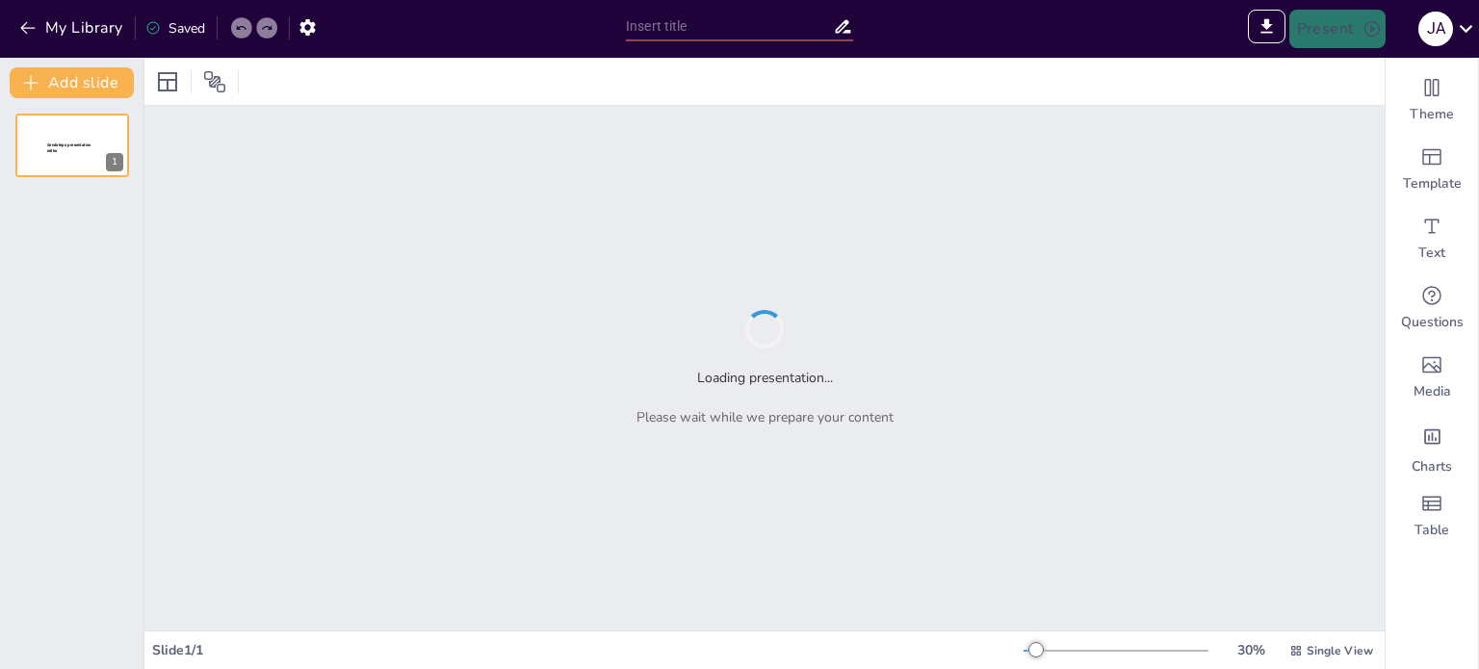
type input "Sendsteps presentation"
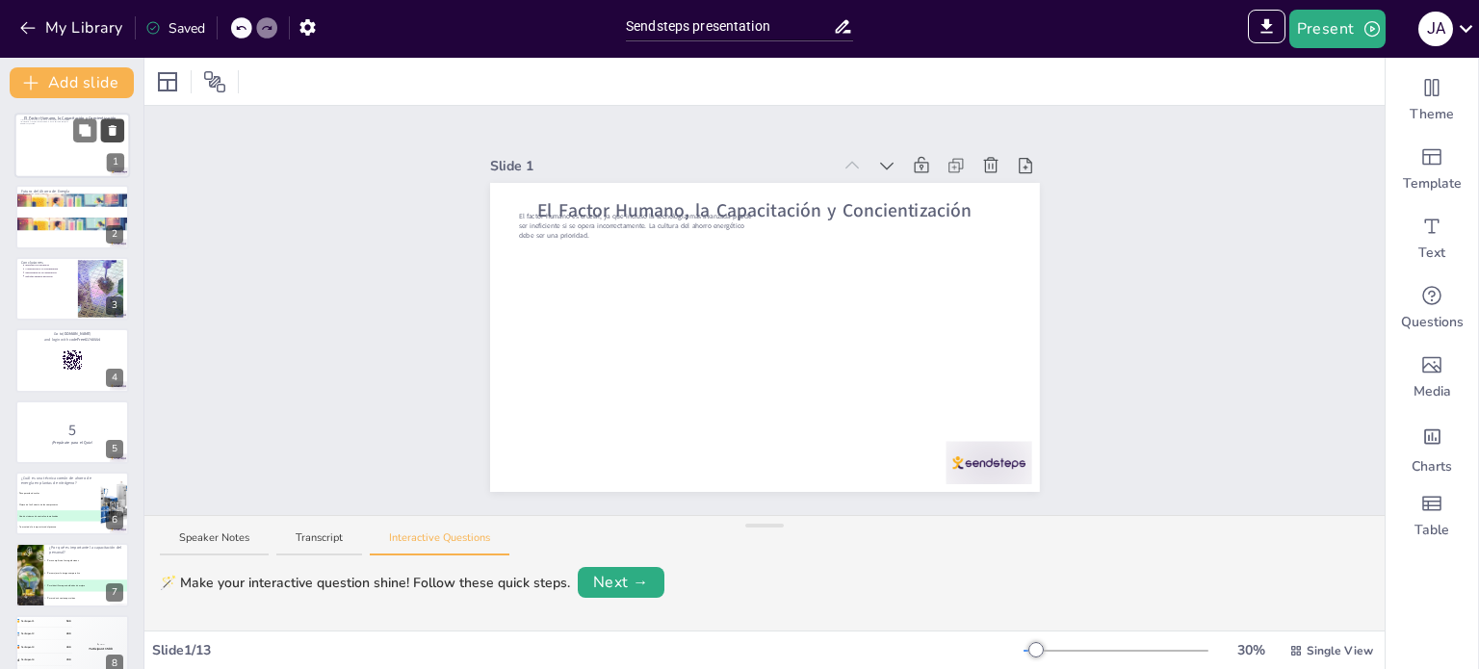
click at [117, 132] on icon at bounding box center [112, 130] width 13 height 13
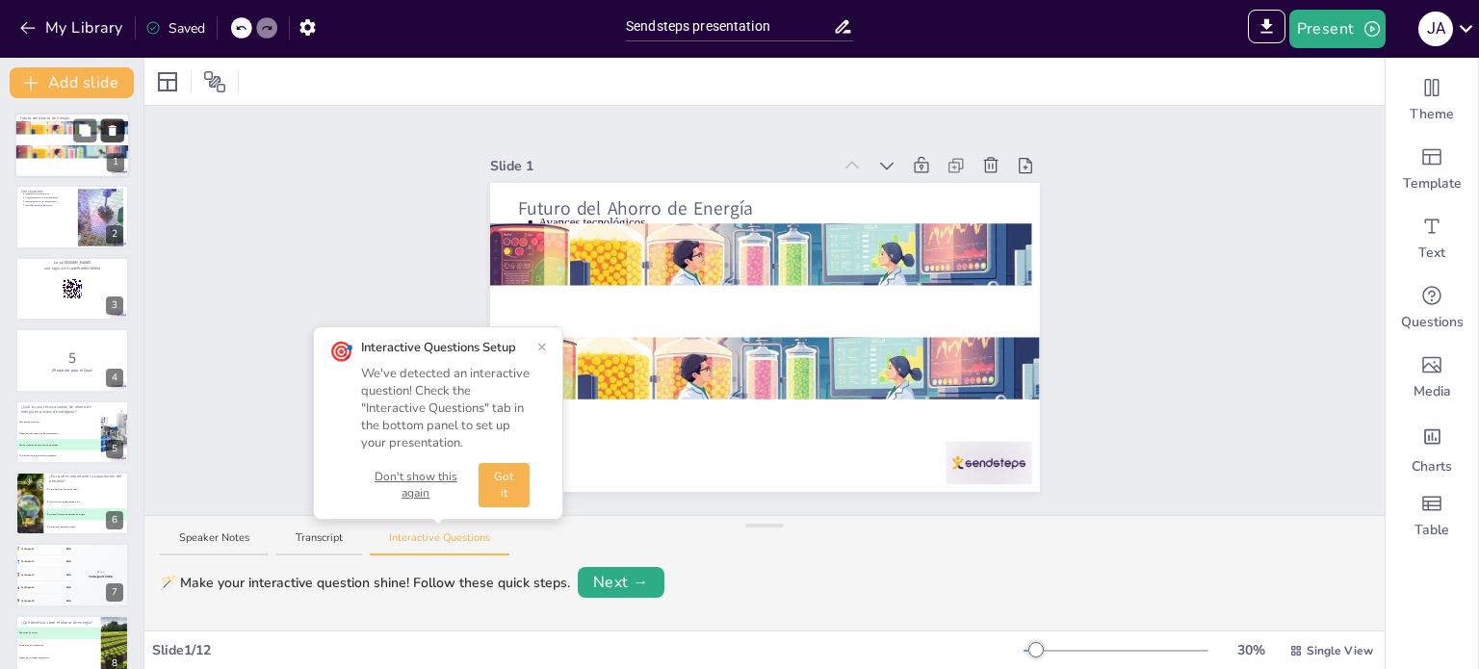
click at [117, 132] on icon at bounding box center [112, 130] width 13 height 13
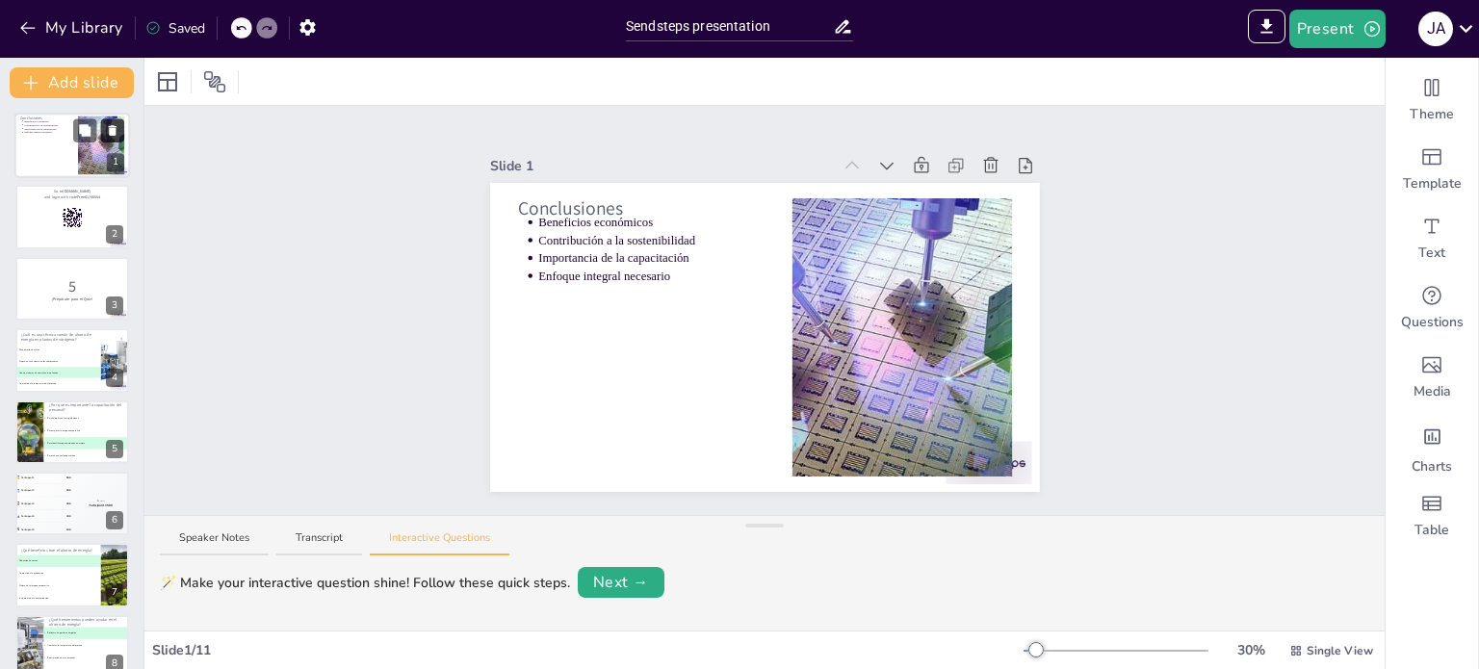
click at [117, 132] on icon at bounding box center [112, 130] width 13 height 13
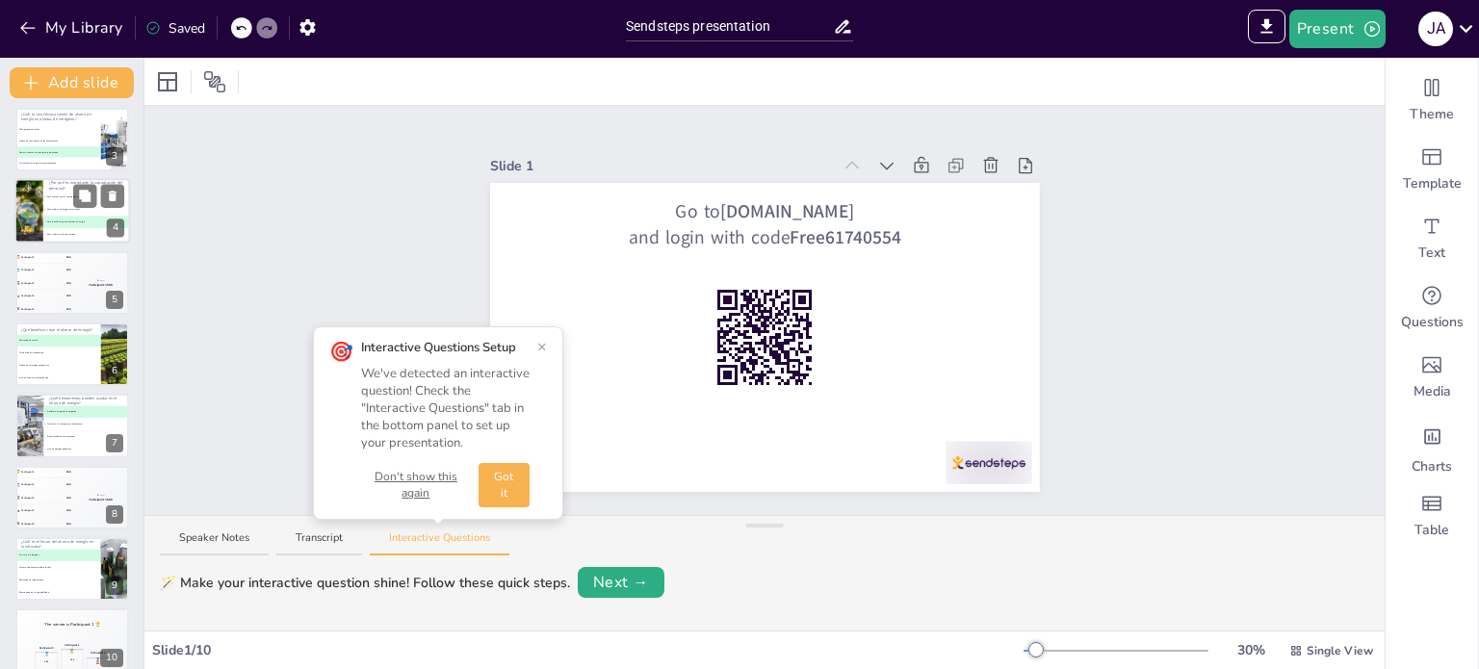
scroll to position [168, 0]
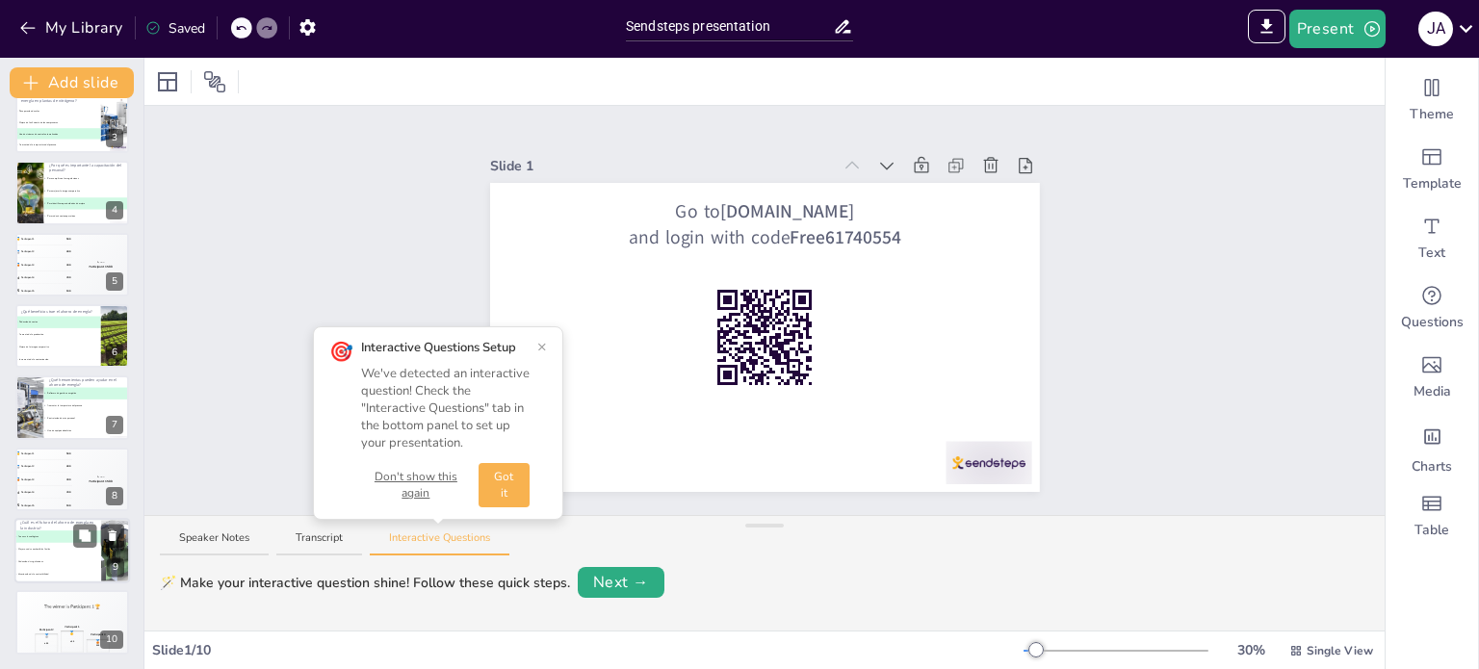
click at [57, 543] on li "B Mayor uso de combustibles fósiles" at bounding box center [57, 549] width 87 height 13
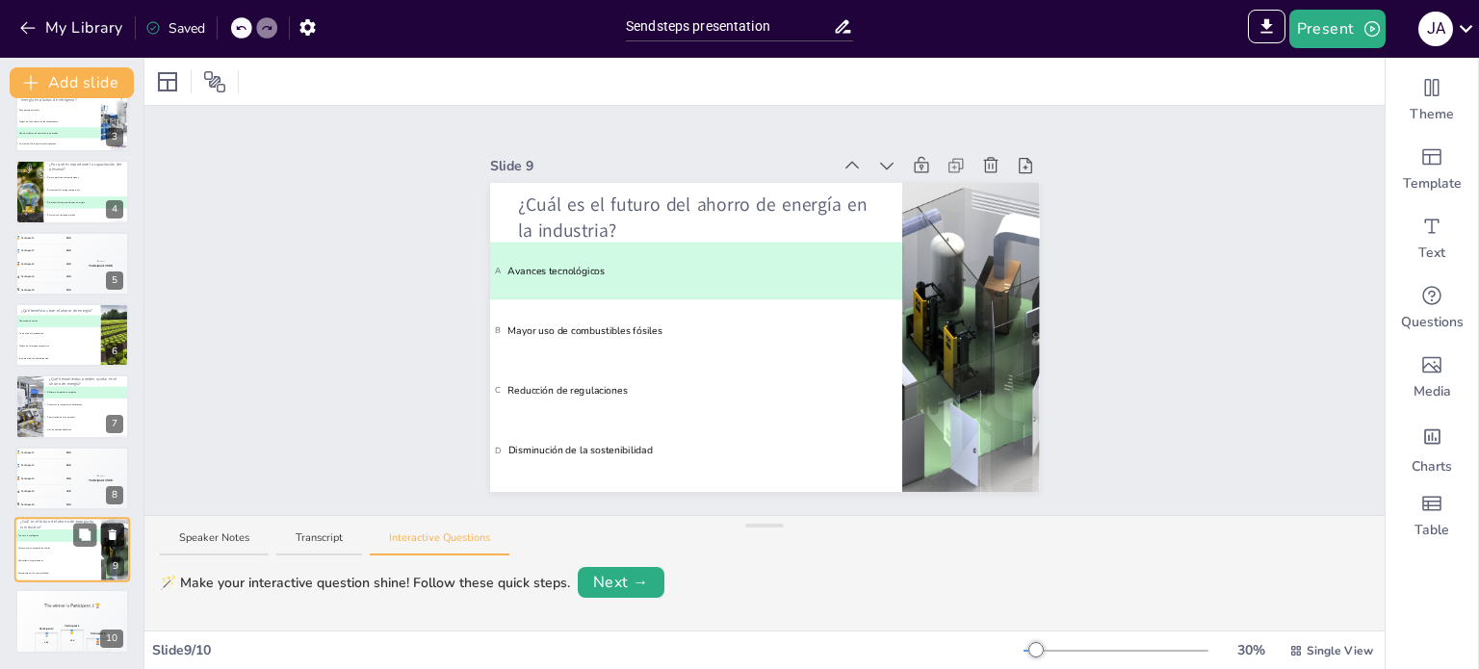
click at [115, 529] on icon at bounding box center [112, 535] width 13 height 13
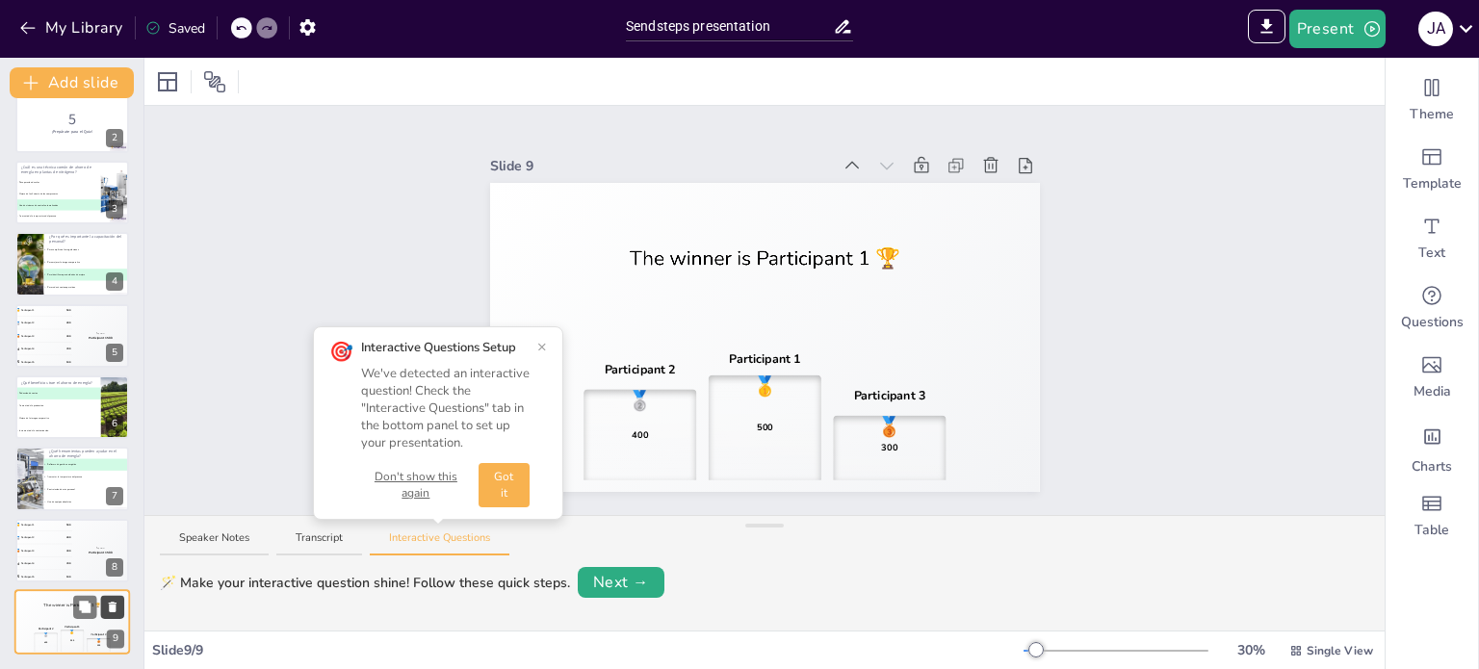
scroll to position [96, 0]
click at [503, 492] on button "Got it" at bounding box center [504, 485] width 51 height 44
